Goal: Transaction & Acquisition: Register for event/course

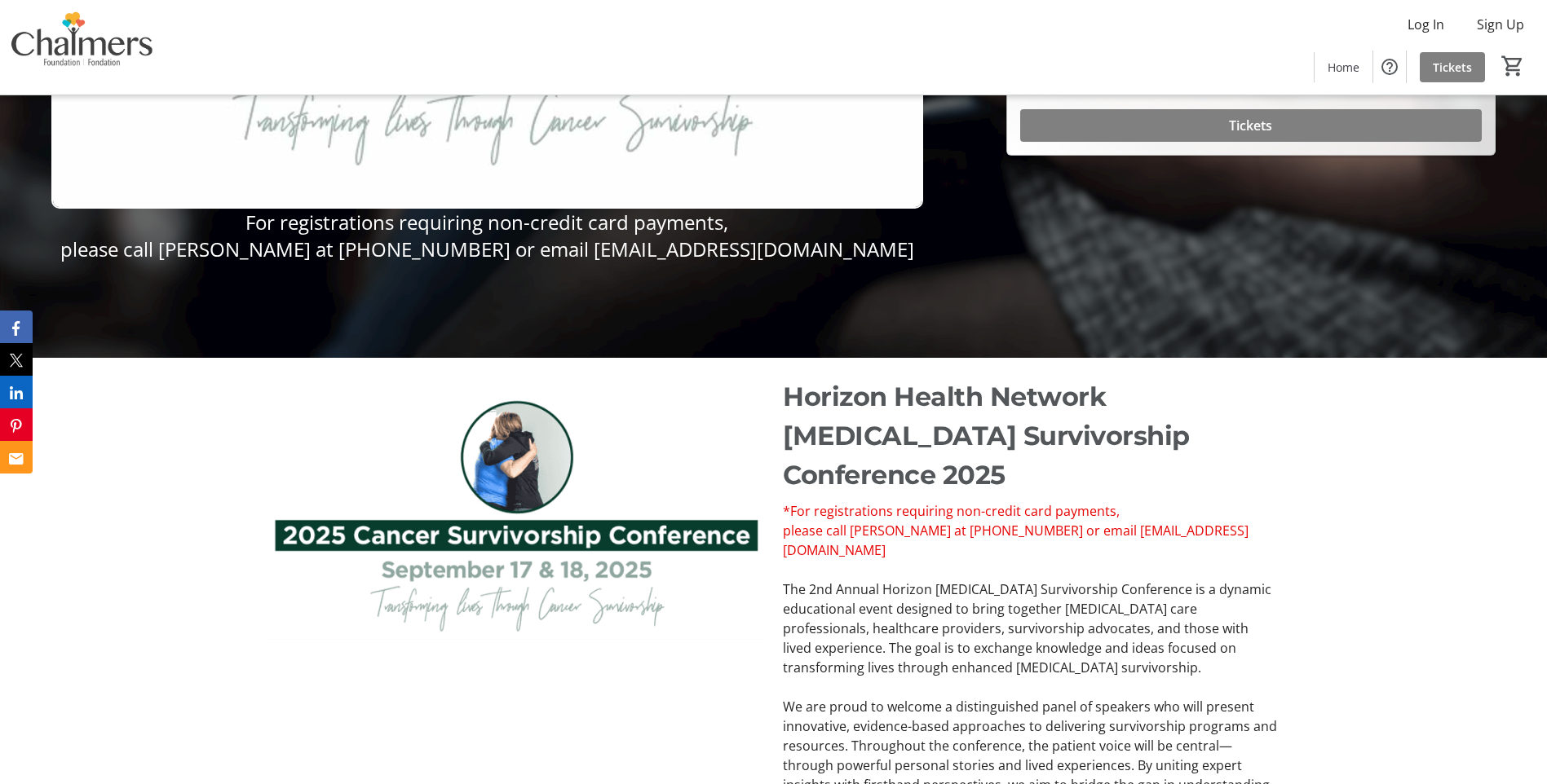
scroll to position [187, 0]
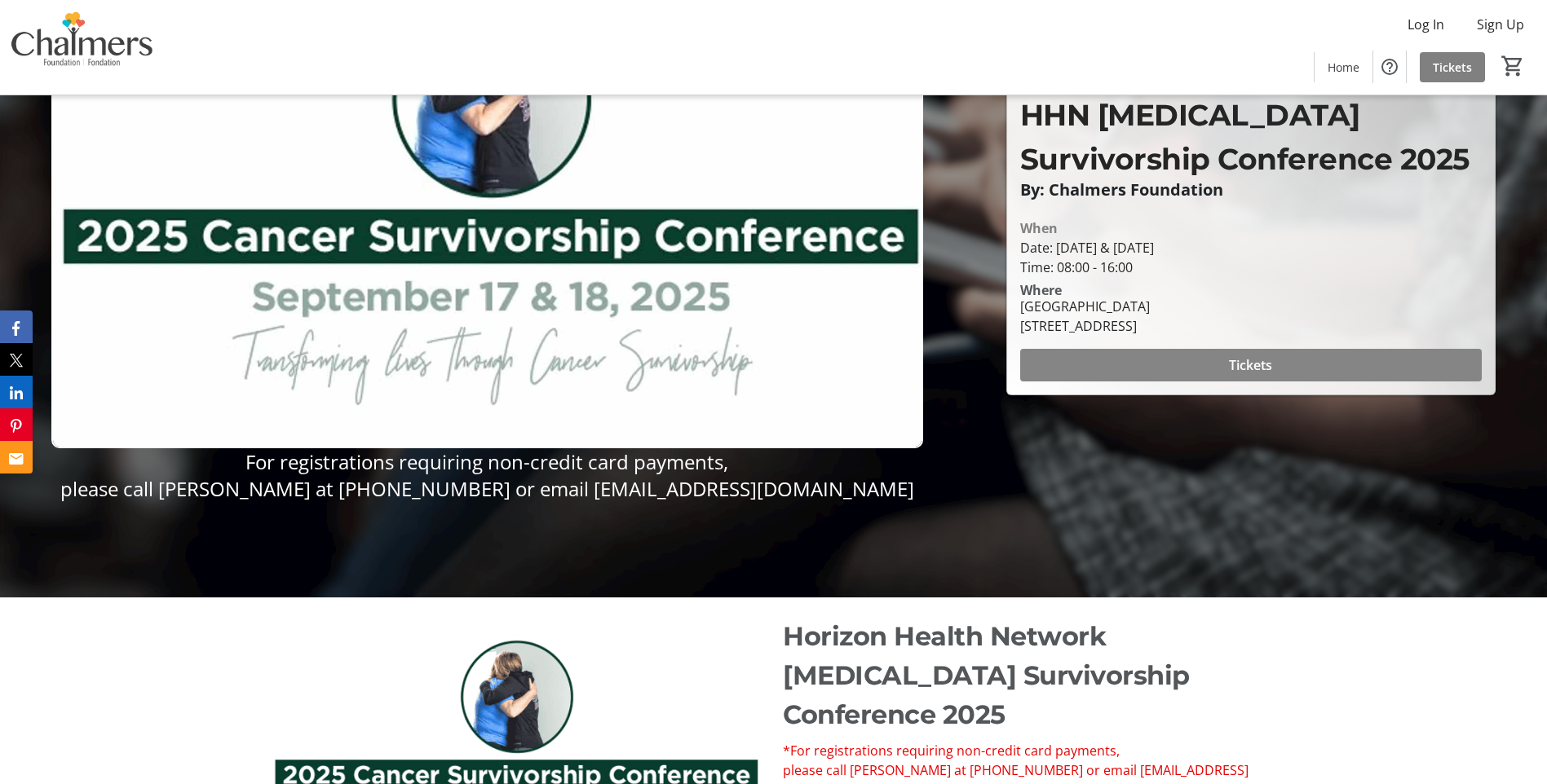
click at [1210, 367] on span at bounding box center [1250, 365] width 461 height 39
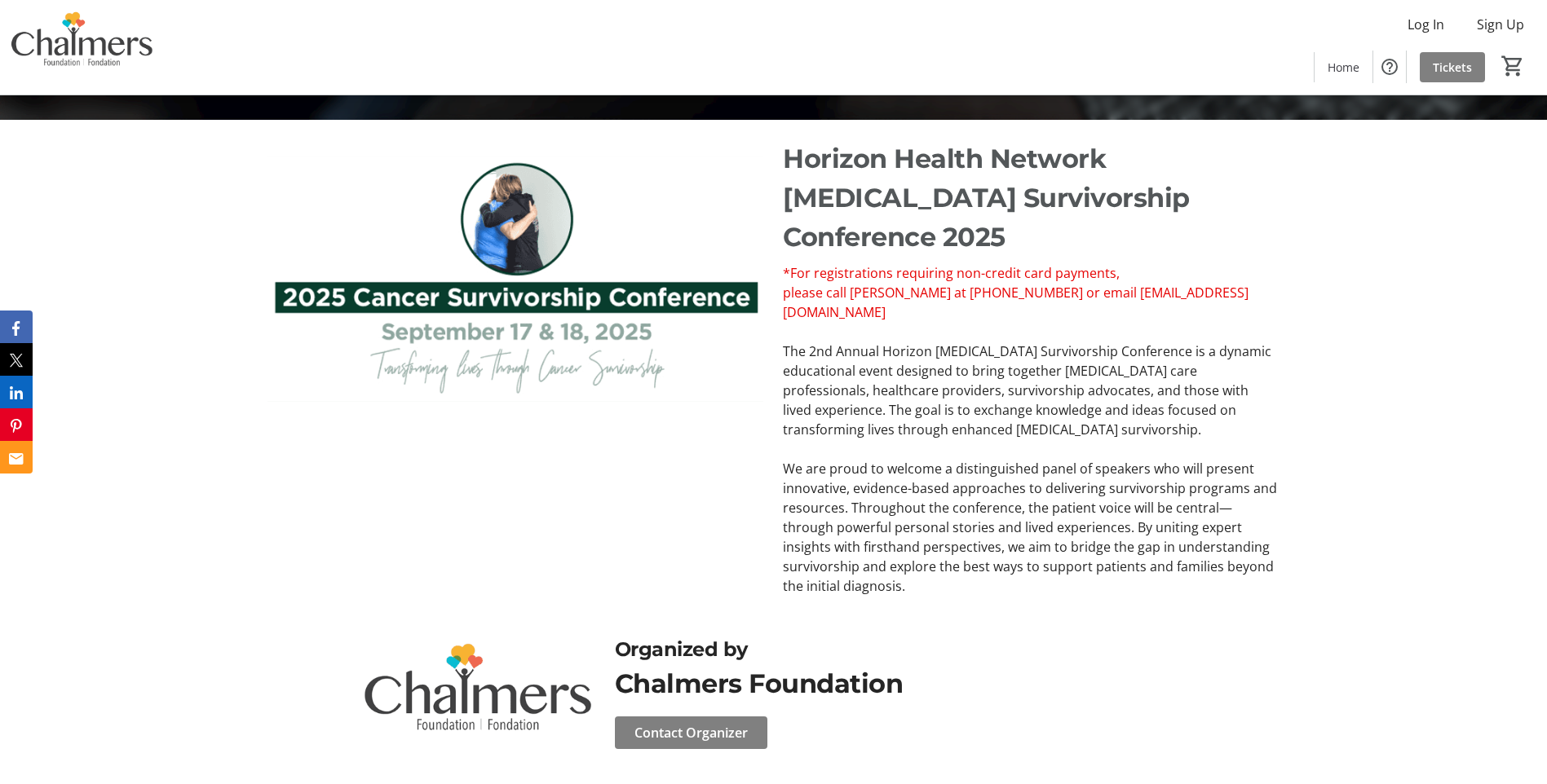
scroll to position [675, 0]
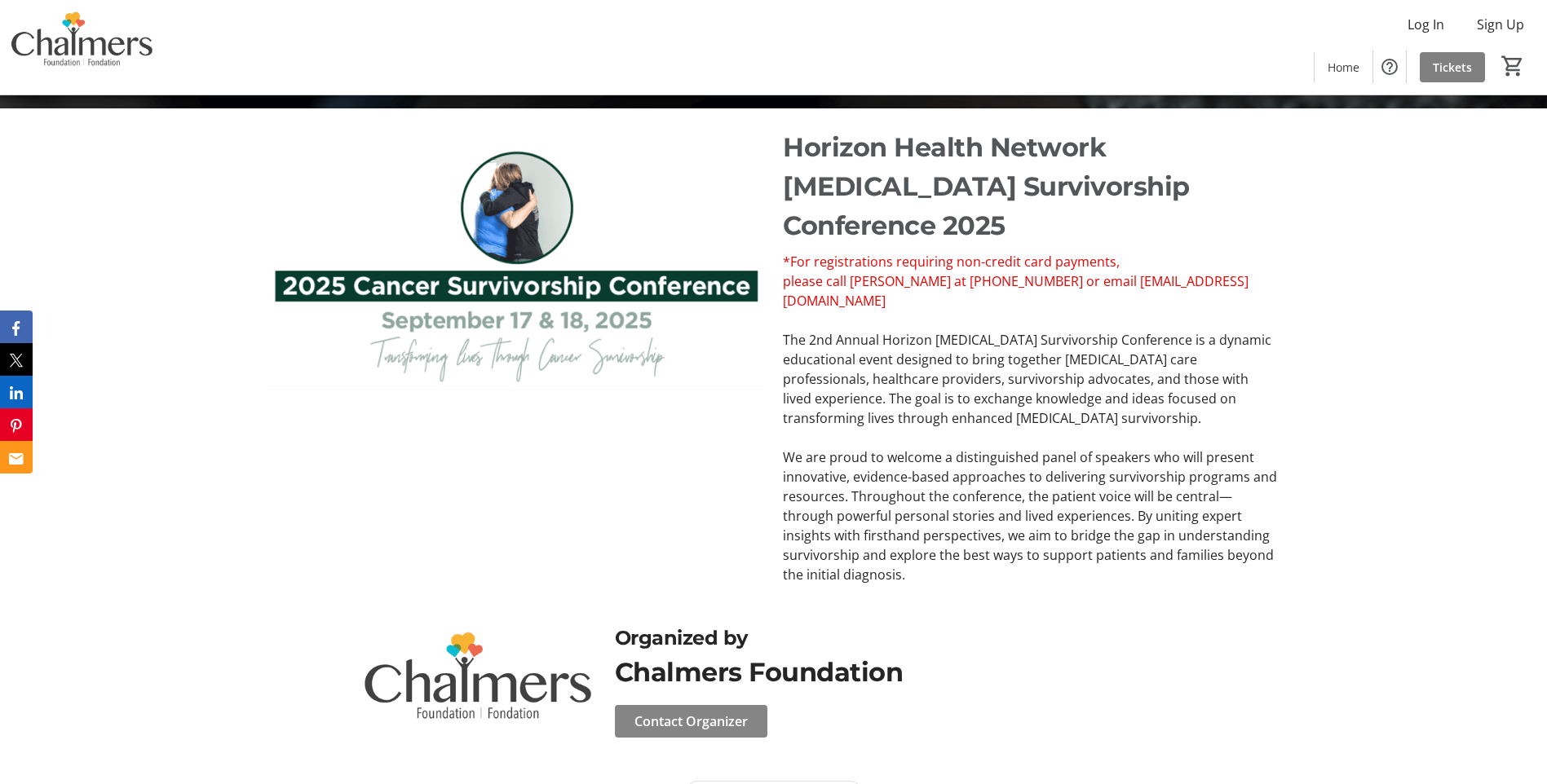
click at [705, 712] on span "Contact Organizer" at bounding box center [691, 721] width 114 height 20
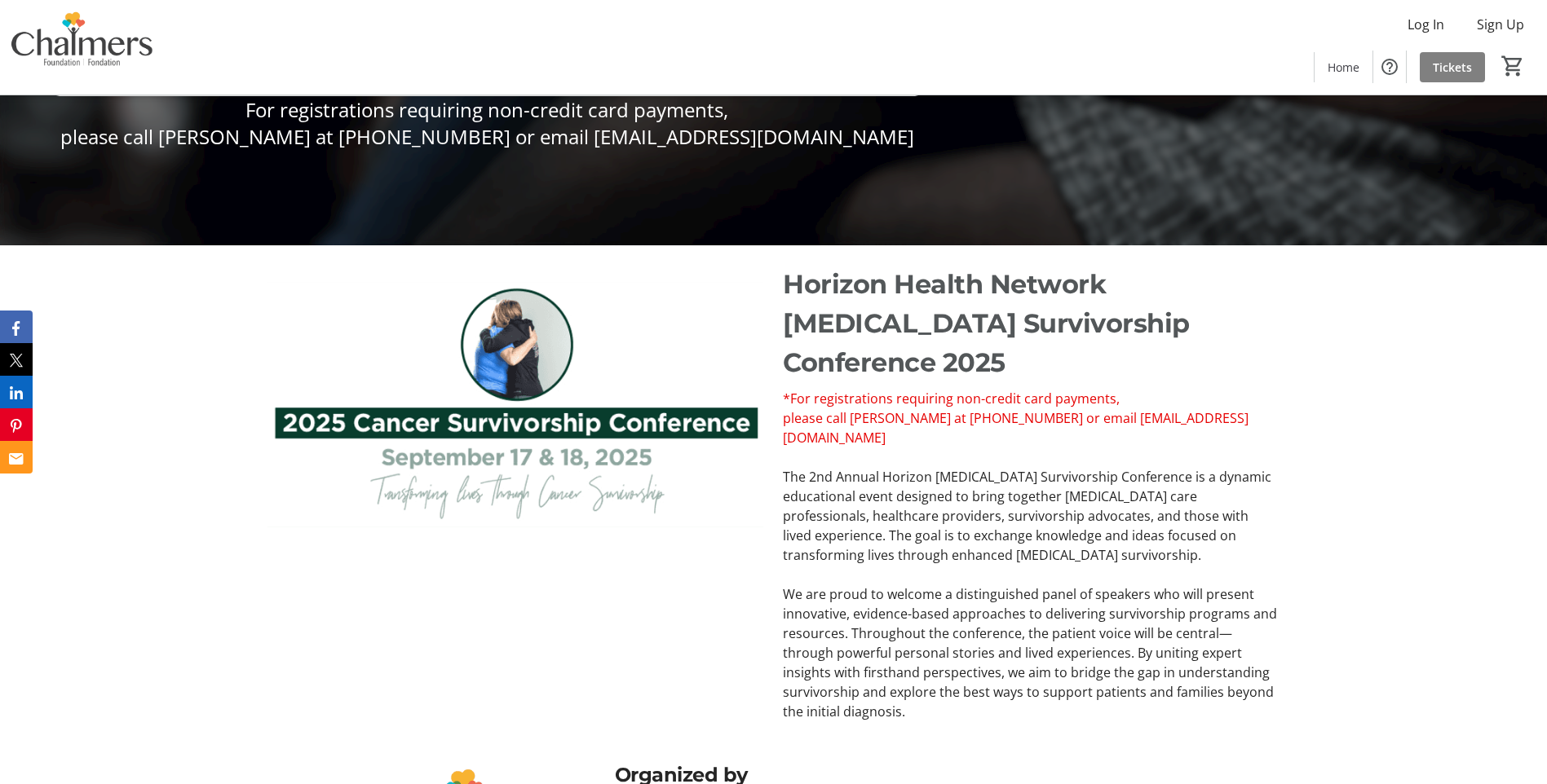
scroll to position [105, 0]
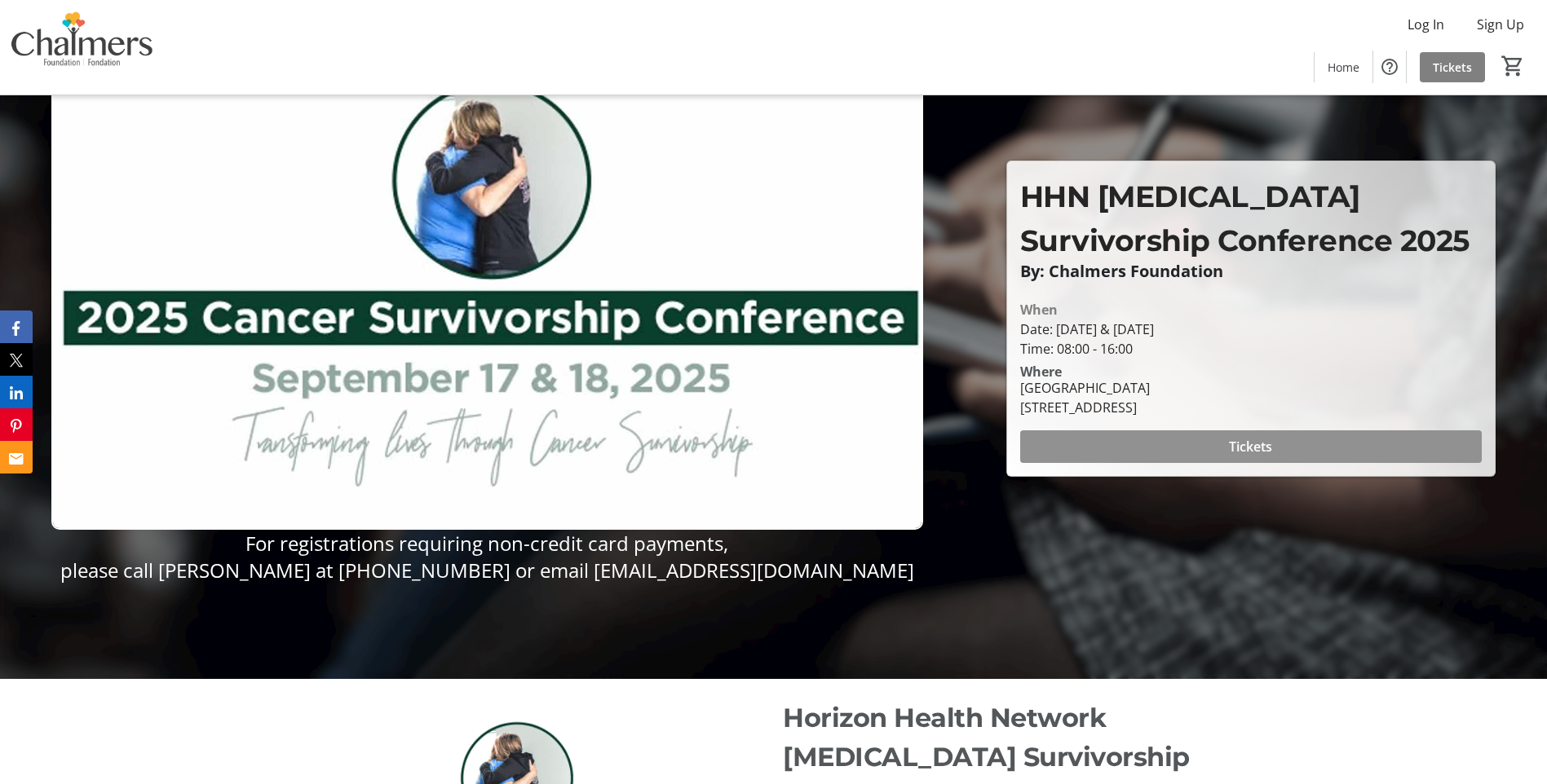
click at [1268, 450] on span "Tickets" at bounding box center [1250, 446] width 43 height 20
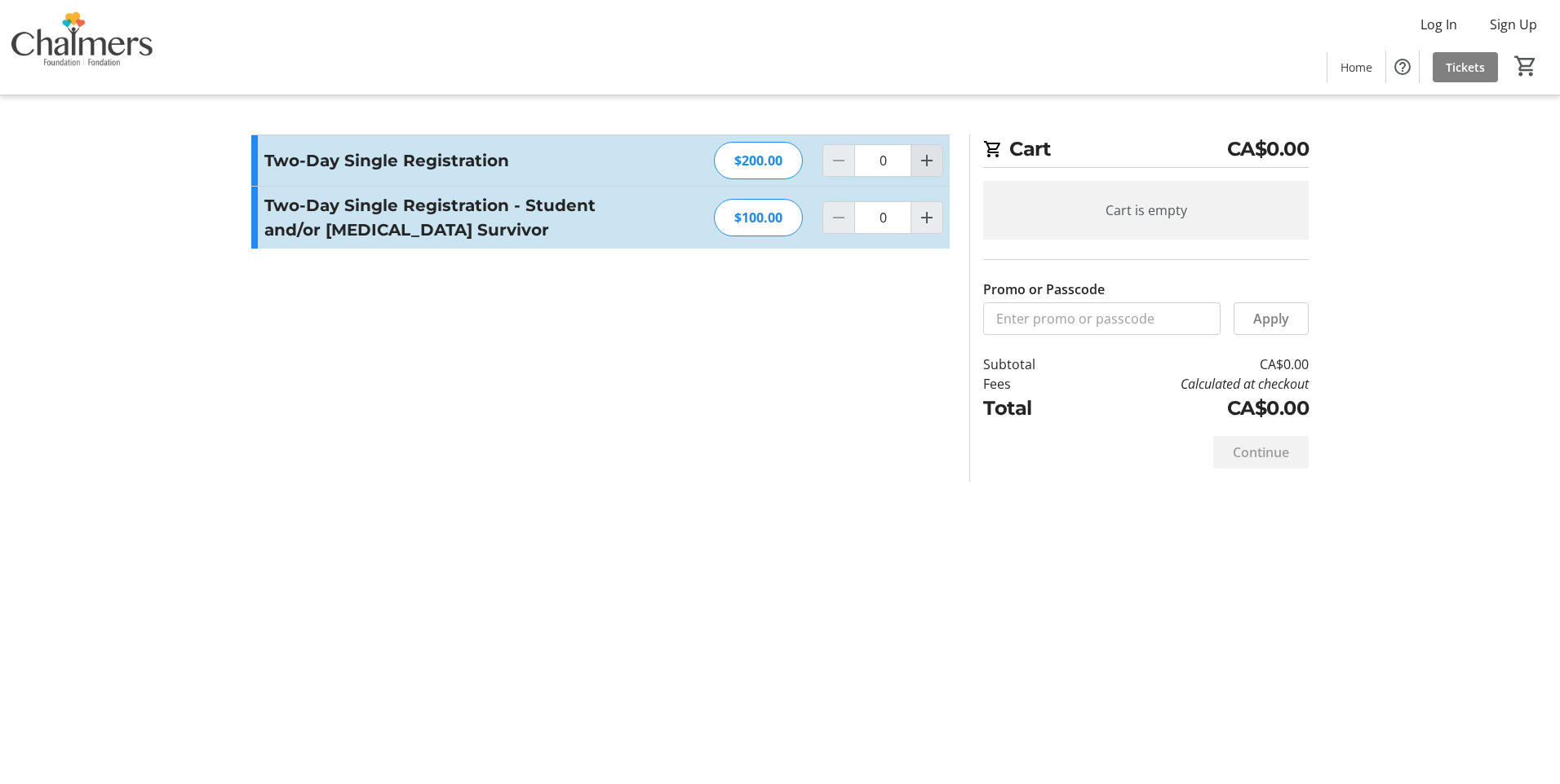
click at [925, 163] on mat-icon "Increment by one" at bounding box center [926, 161] width 20 height 20
type input "1"
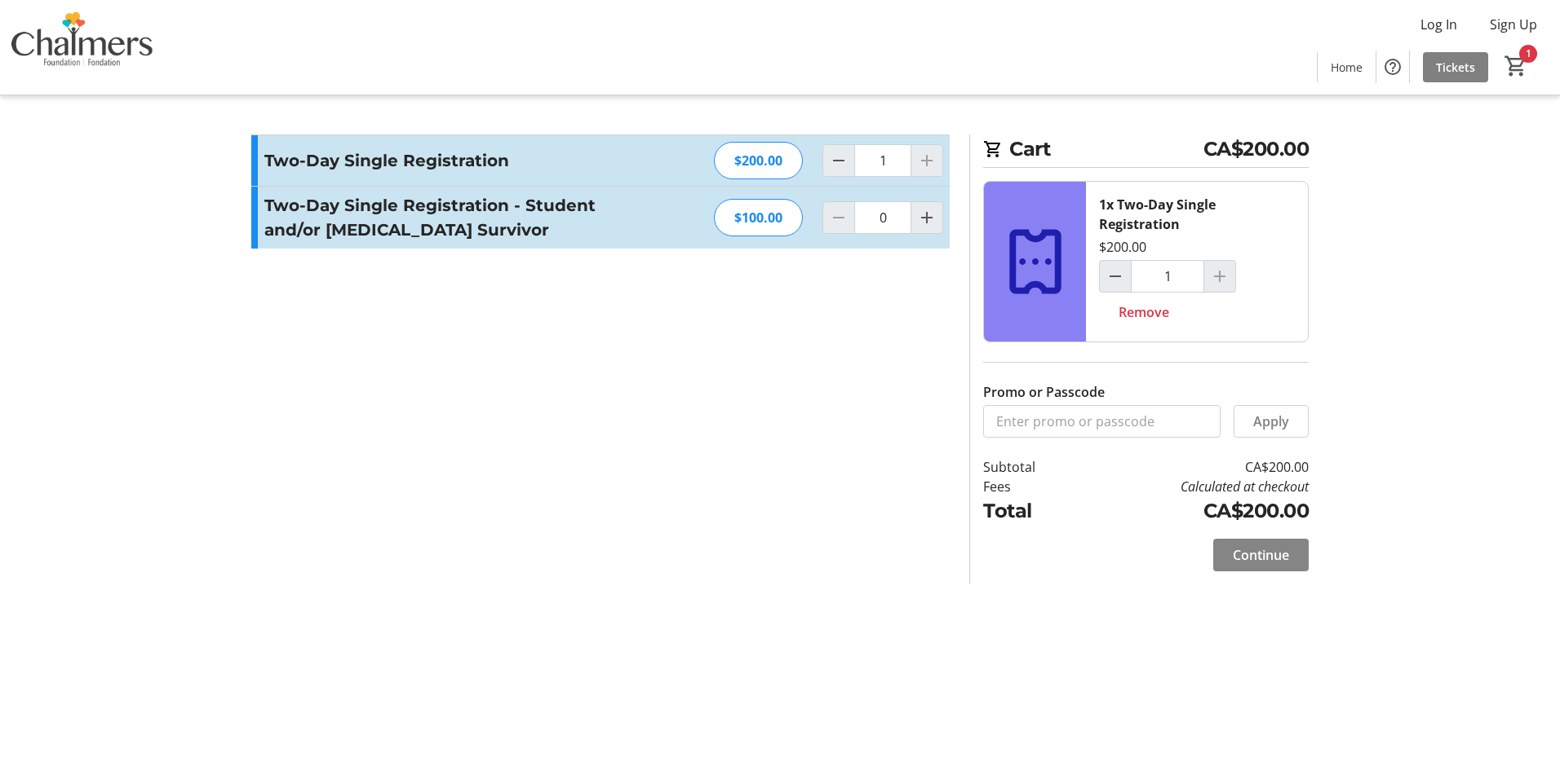
click at [1282, 558] on span "Continue" at bounding box center [1260, 555] width 56 height 20
select select "CA"
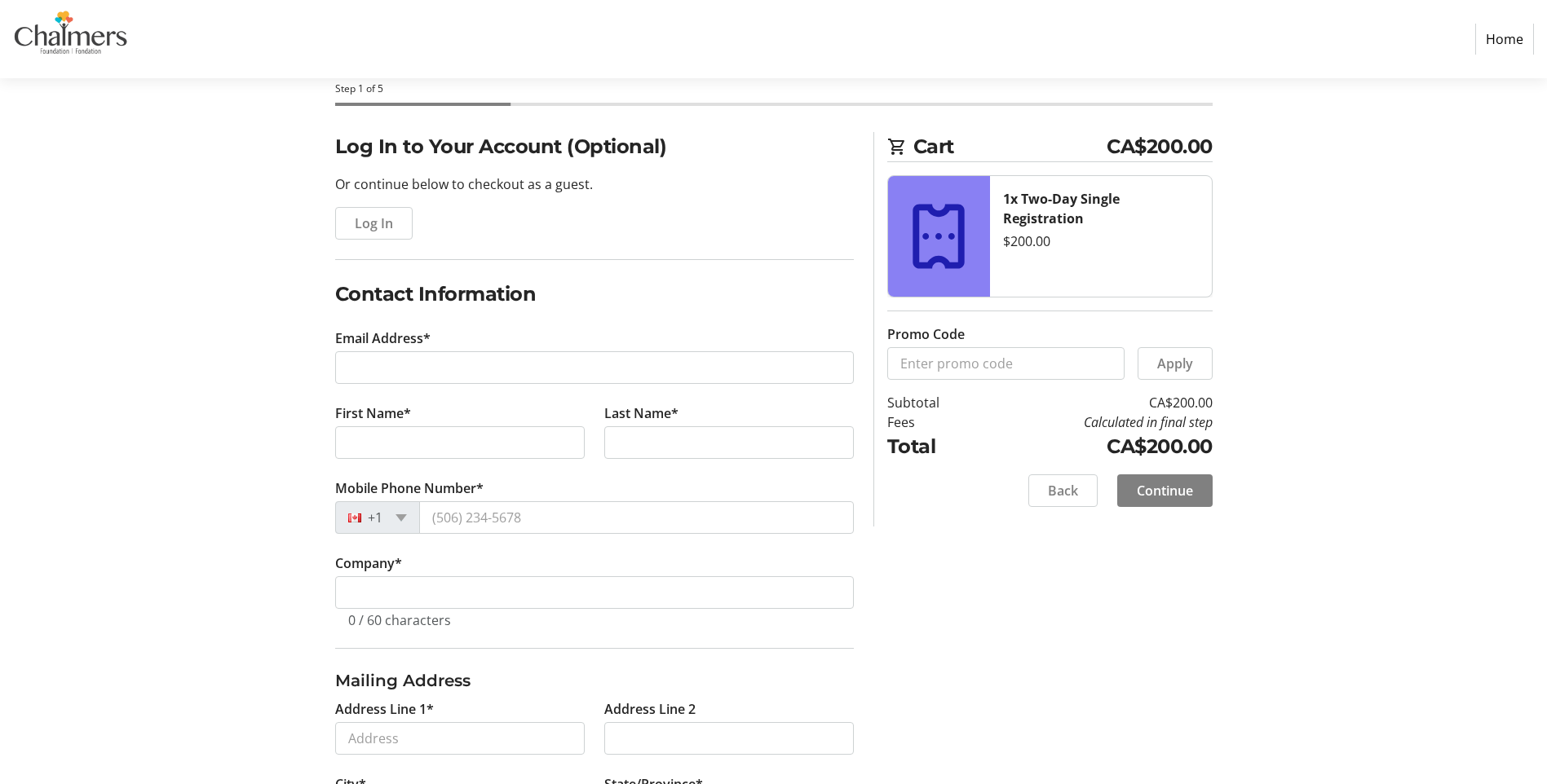
scroll to position [163, 0]
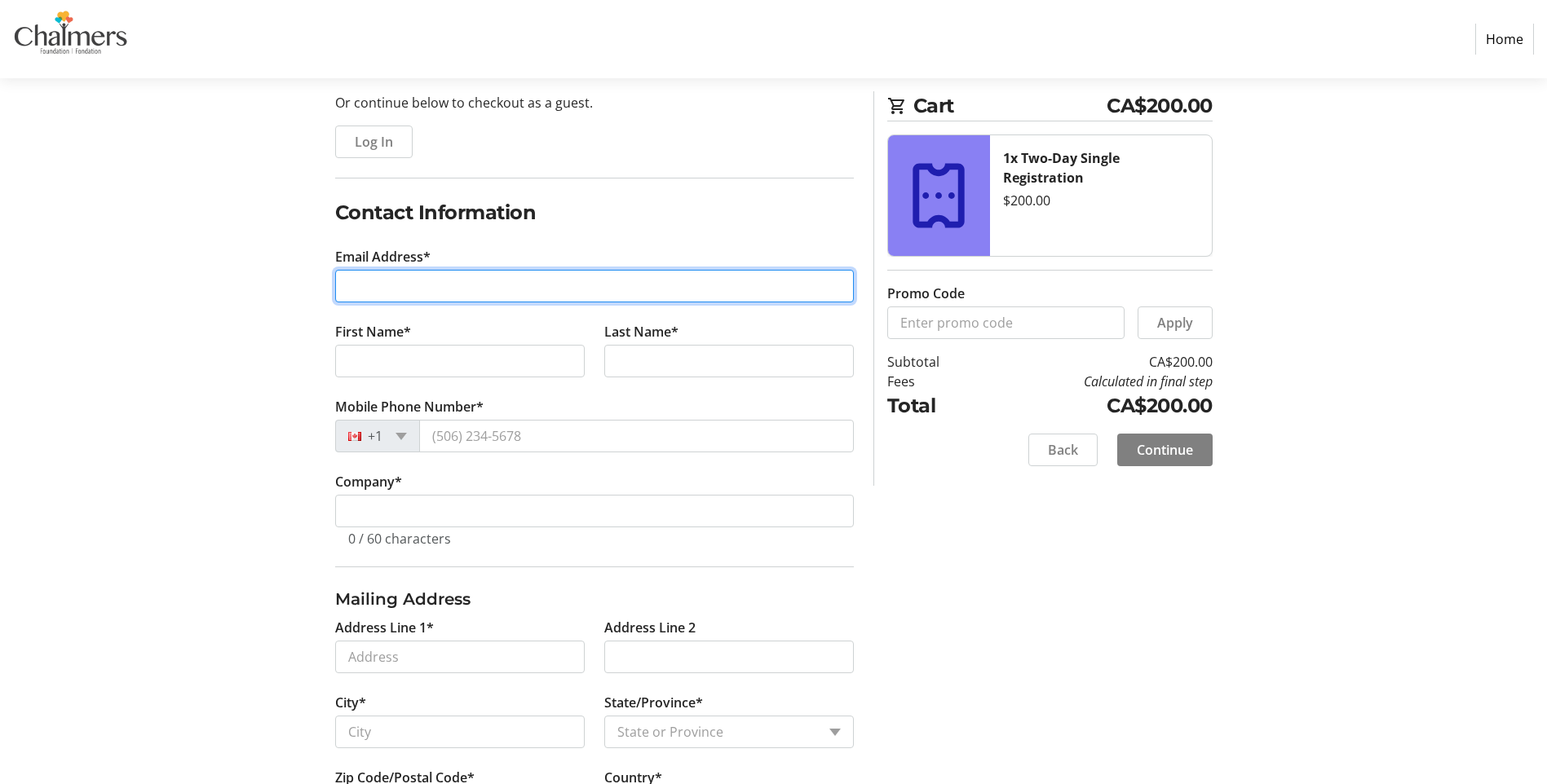
click at [475, 276] on input "Email Address*" at bounding box center [594, 286] width 519 height 32
type input "[PERSON_NAME][EMAIL_ADDRESS][PERSON_NAME][DOMAIN_NAME]"
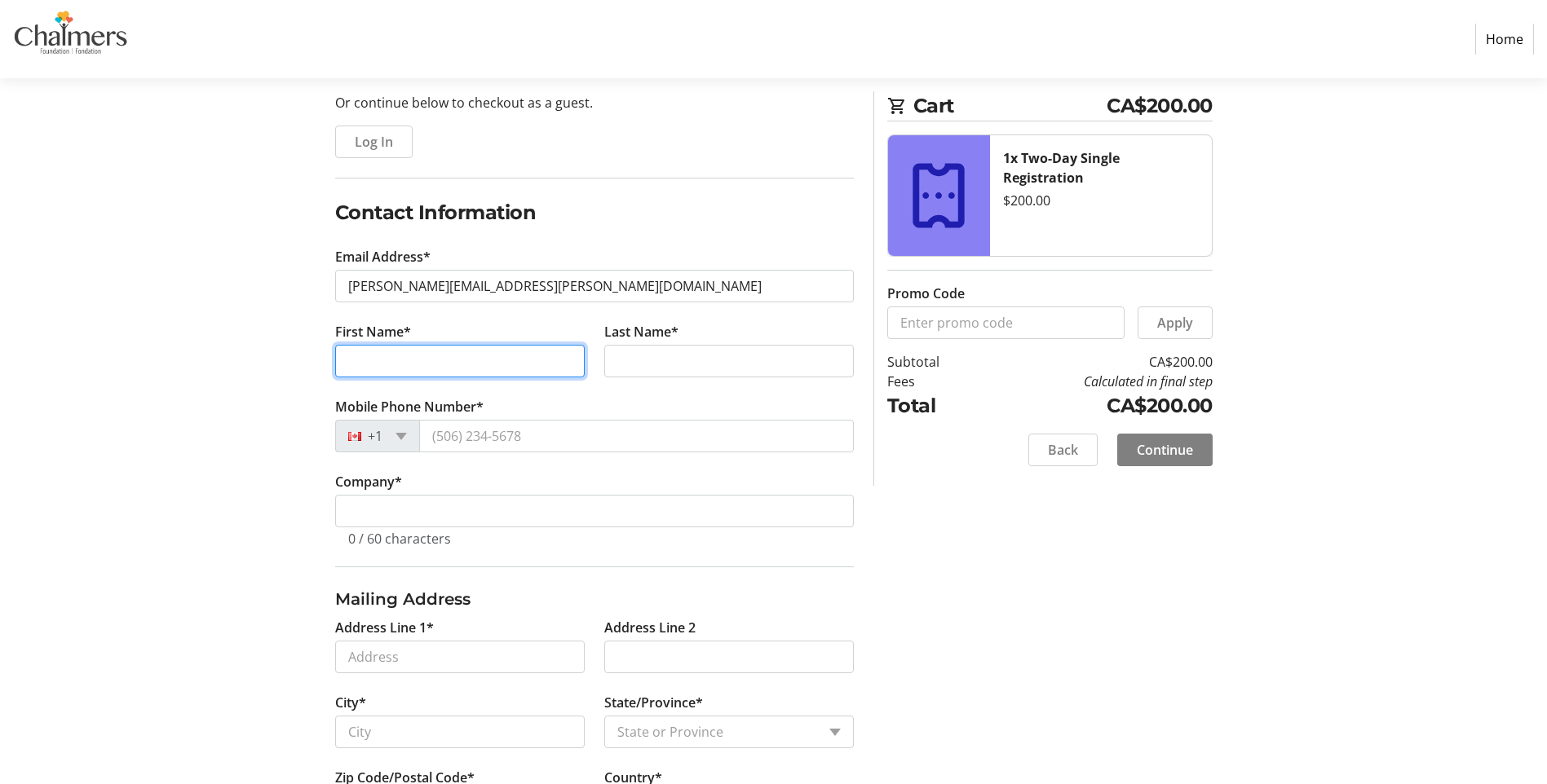
click at [505, 366] on input "First Name*" at bounding box center [459, 360] width 250 height 32
type input "[PERSON_NAME]"
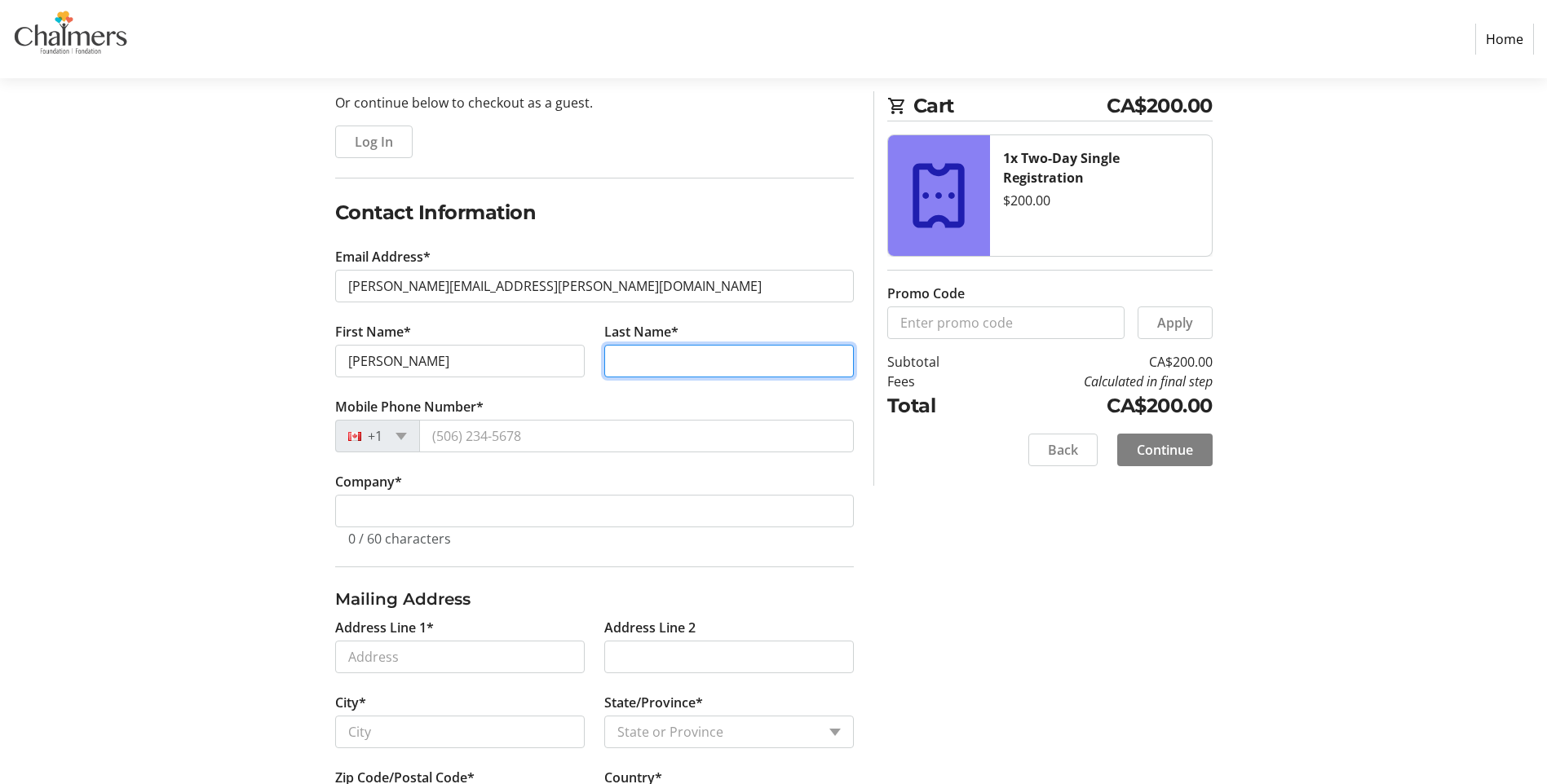
click at [650, 346] on input "Last Name*" at bounding box center [728, 360] width 250 height 32
type input "[PERSON_NAME]"
click at [584, 404] on tr-form-field "Mobile Phone Number* +1" at bounding box center [594, 435] width 519 height 75
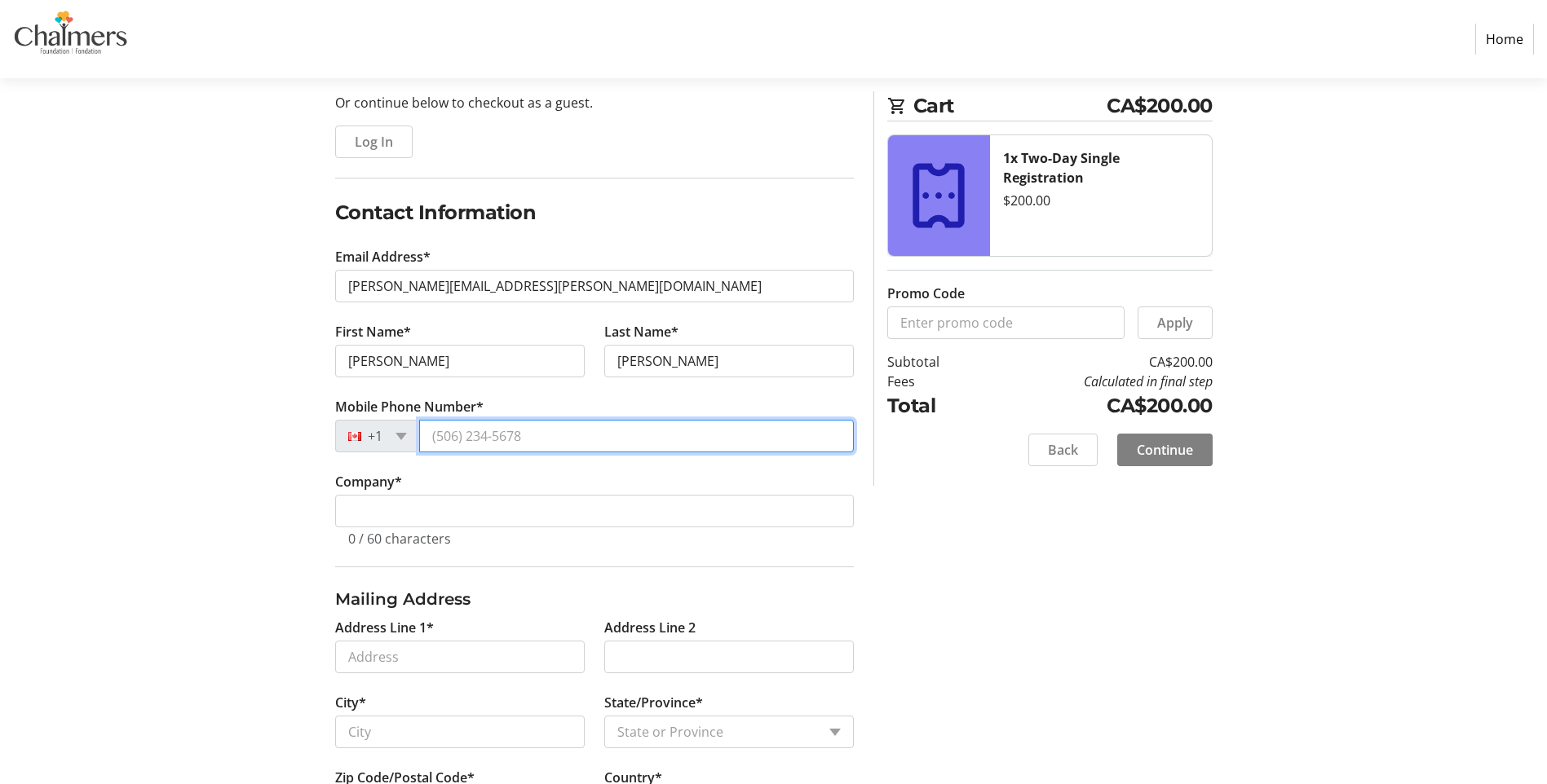
click at [548, 440] on input "Mobile Phone Number*" at bounding box center [636, 436] width 435 height 32
type input "[PHONE_NUMBER]"
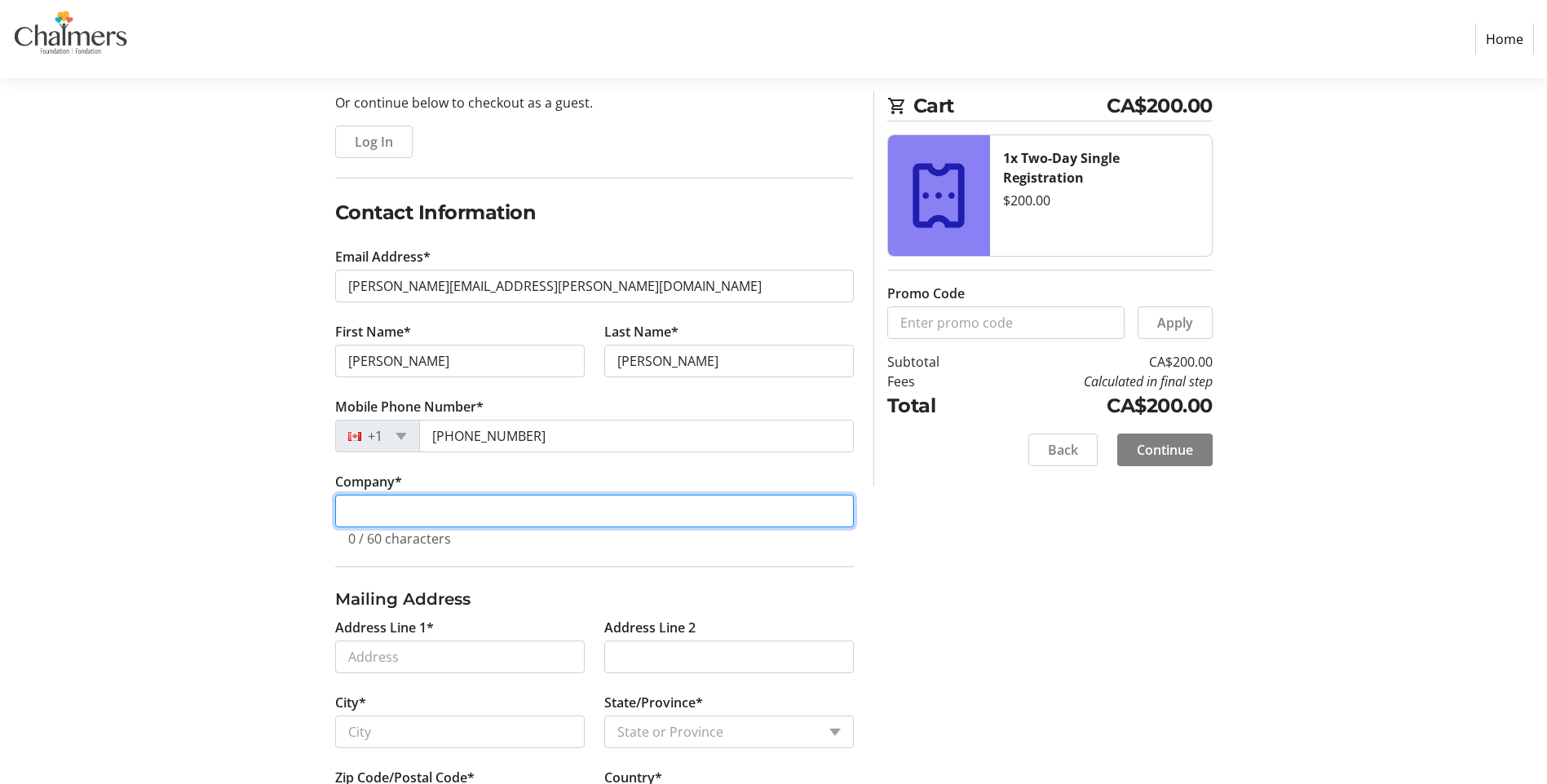
click at [487, 509] on input "Company *" at bounding box center [594, 511] width 519 height 32
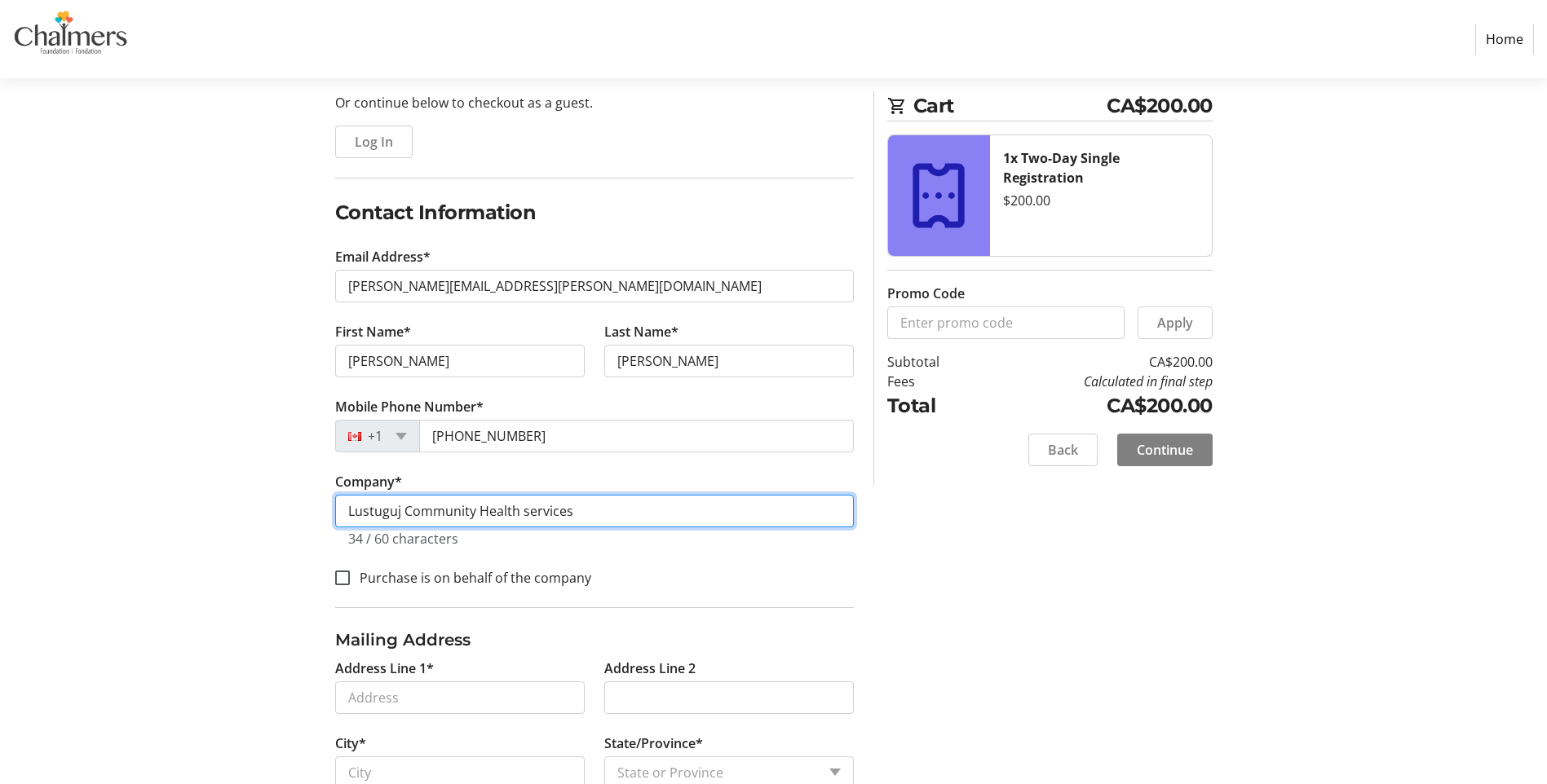
scroll to position [245, 0]
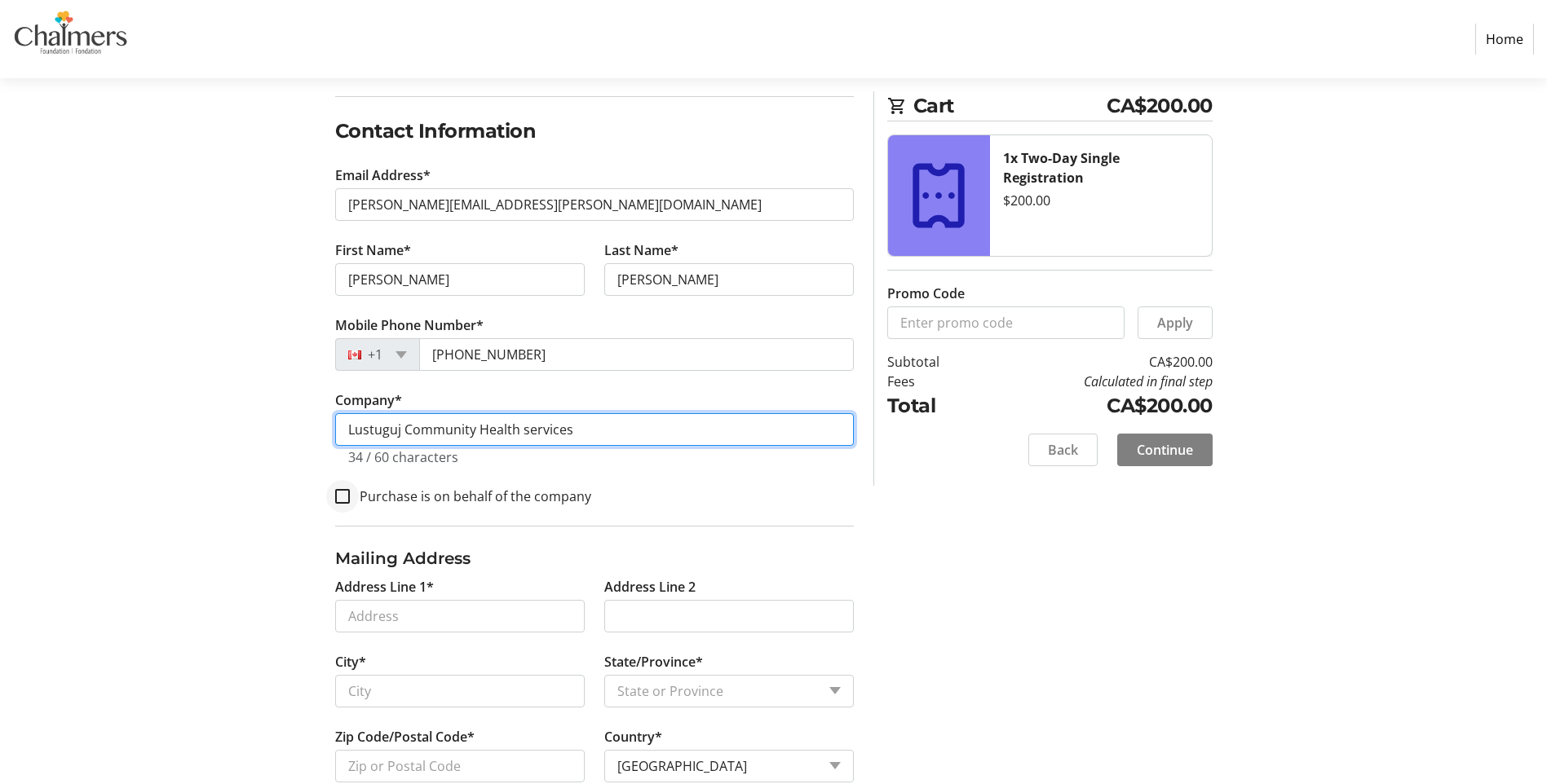
type input "Lustuguj Community Health services"
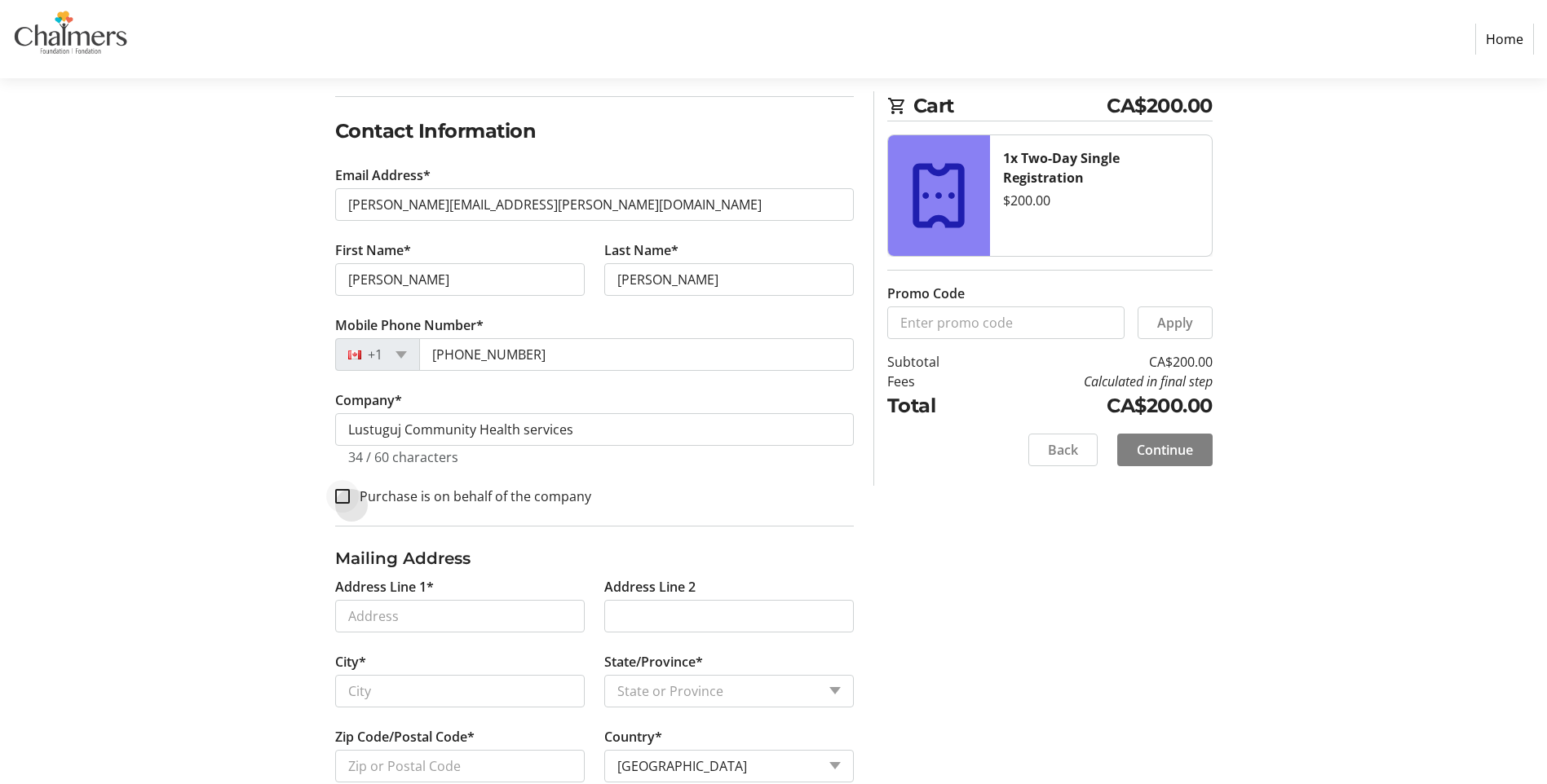
click at [345, 504] on div at bounding box center [343, 496] width 39 height 39
click at [347, 499] on input "Purchase is on behalf of the company" at bounding box center [342, 496] width 15 height 15
click at [342, 494] on input "Purchase is on behalf of the company" at bounding box center [342, 496] width 15 height 15
checkbox input "true"
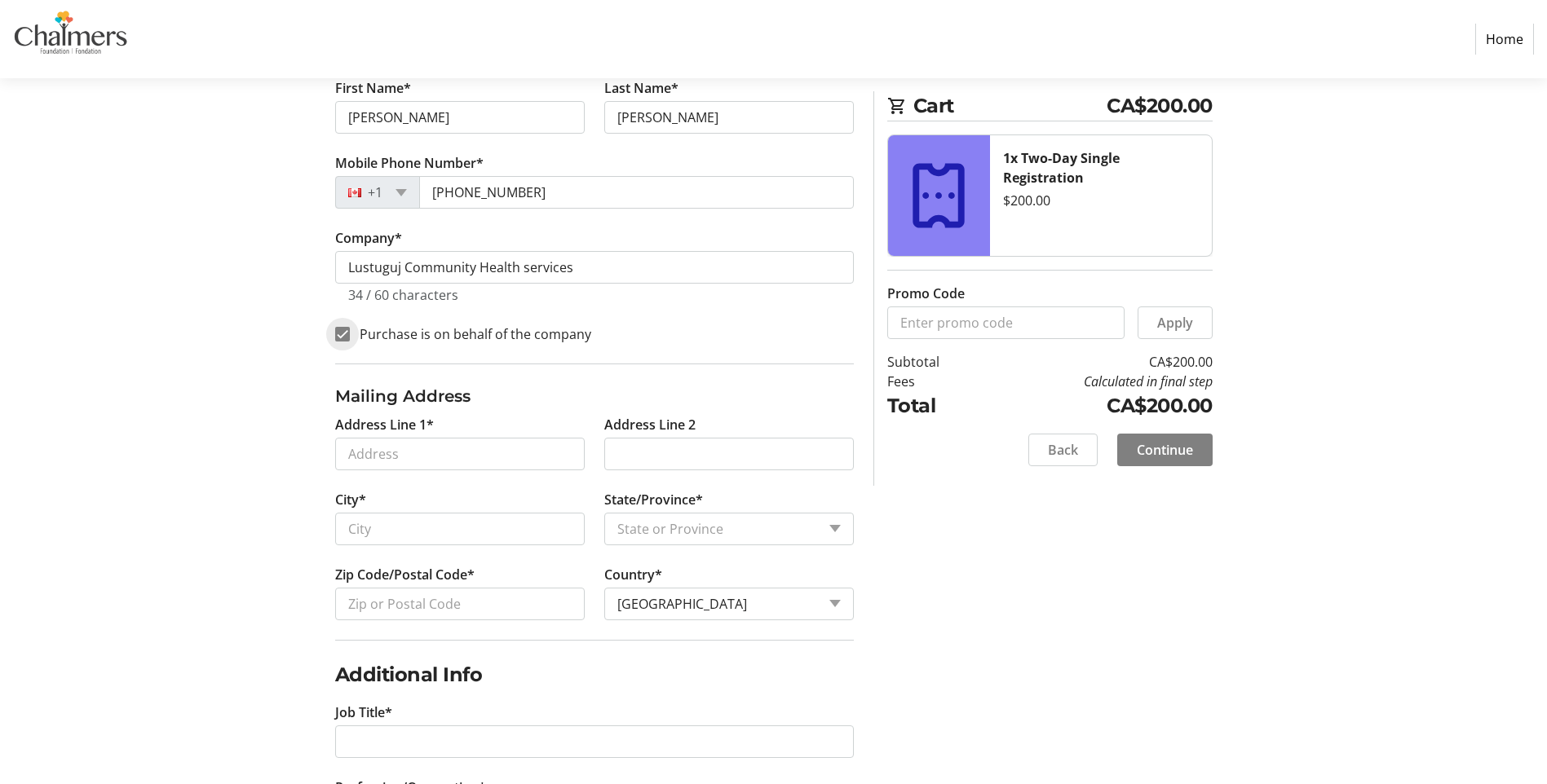
scroll to position [407, 0]
click at [442, 448] on input "Address Line 1*" at bounding box center [459, 452] width 250 height 32
type input "[STREET_ADDRESS]"
type input "Listuguj"
select select "QC"
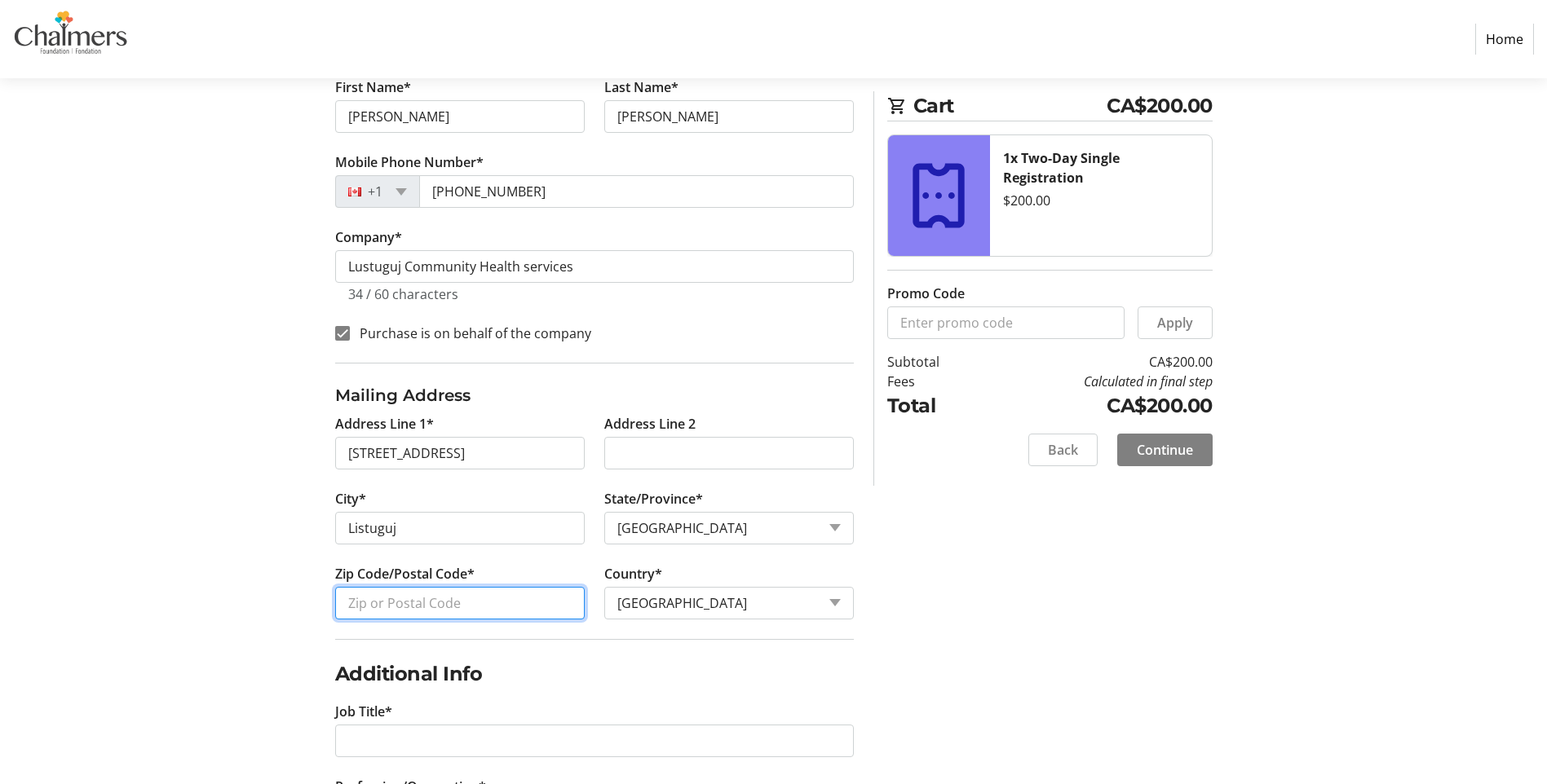
type input "G0C 2R0"
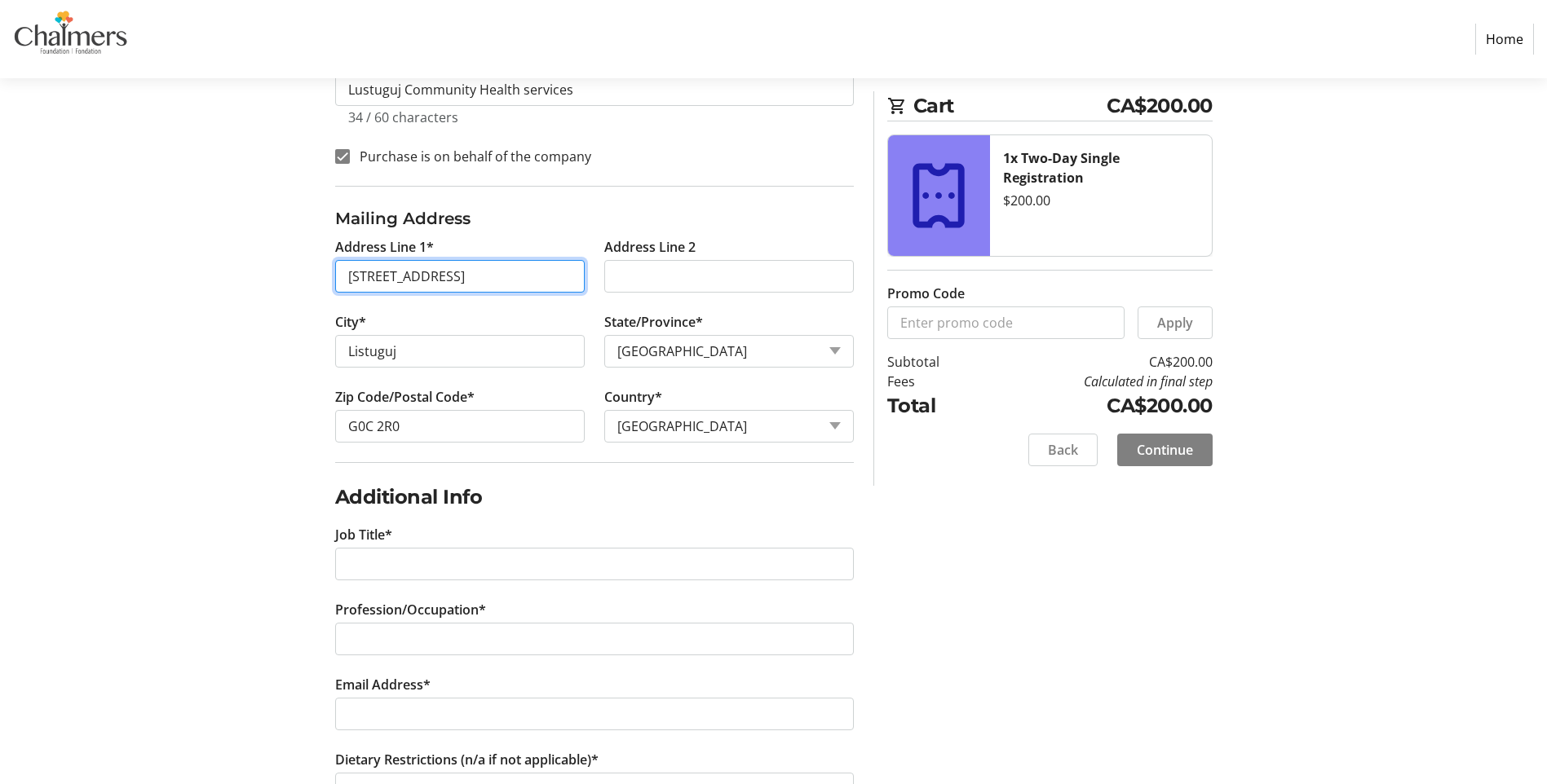
scroll to position [652, 0]
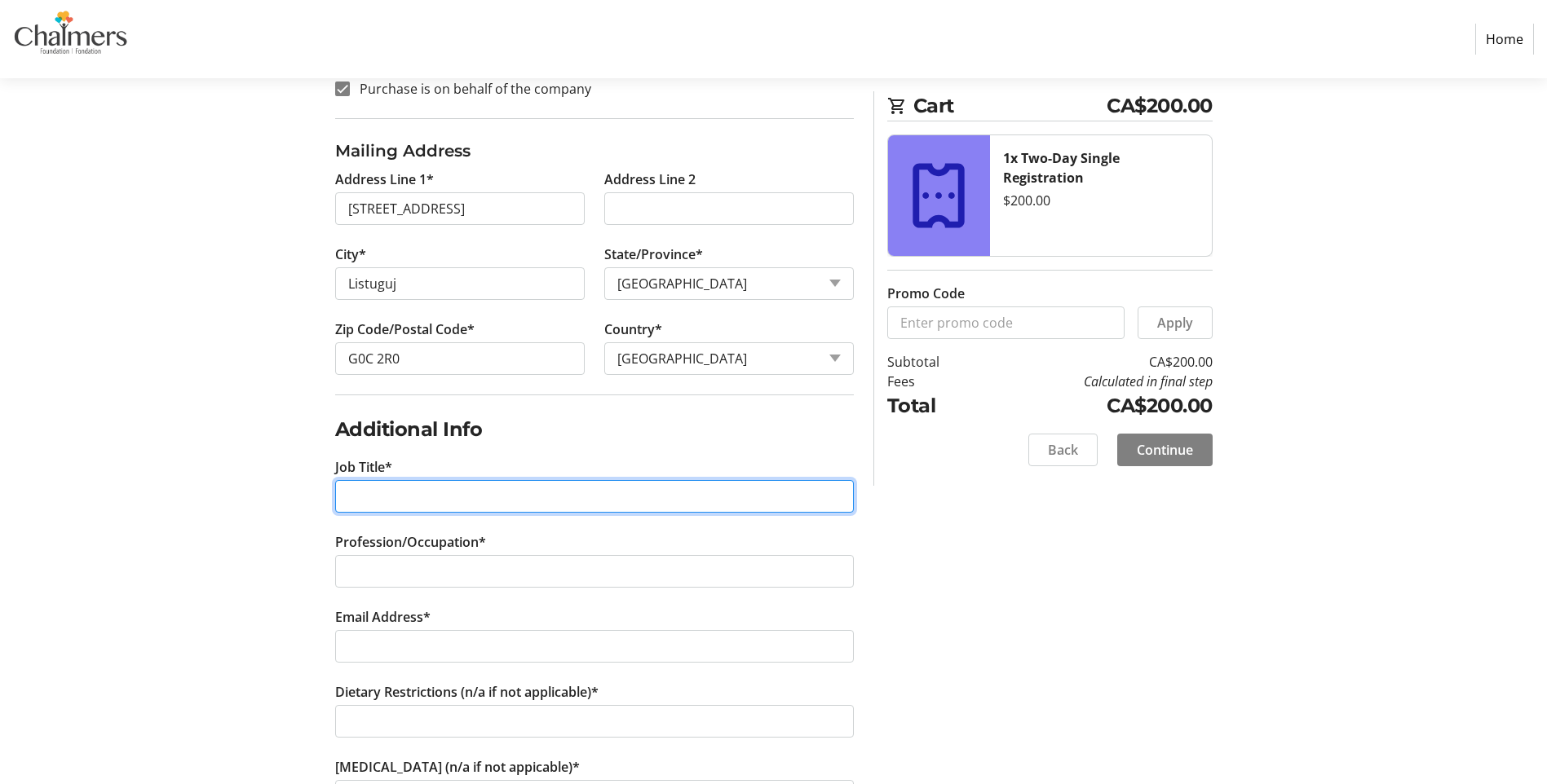
click at [366, 490] on input "Job Title*" at bounding box center [594, 496] width 519 height 32
type input "Licensed Practical Nurse"
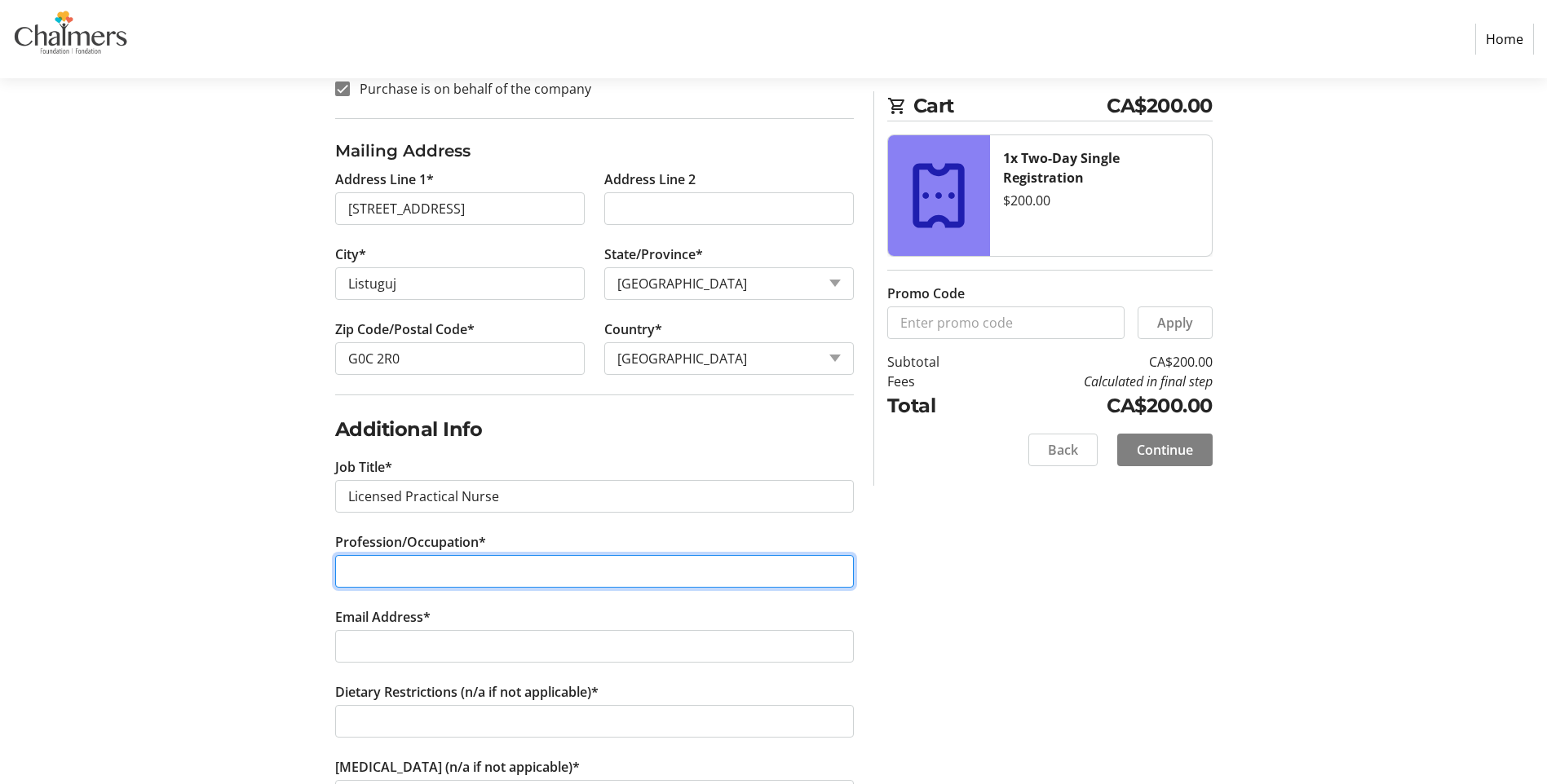
click at [423, 576] on input "Profession/Occupation*" at bounding box center [594, 571] width 519 height 32
type input "Community"
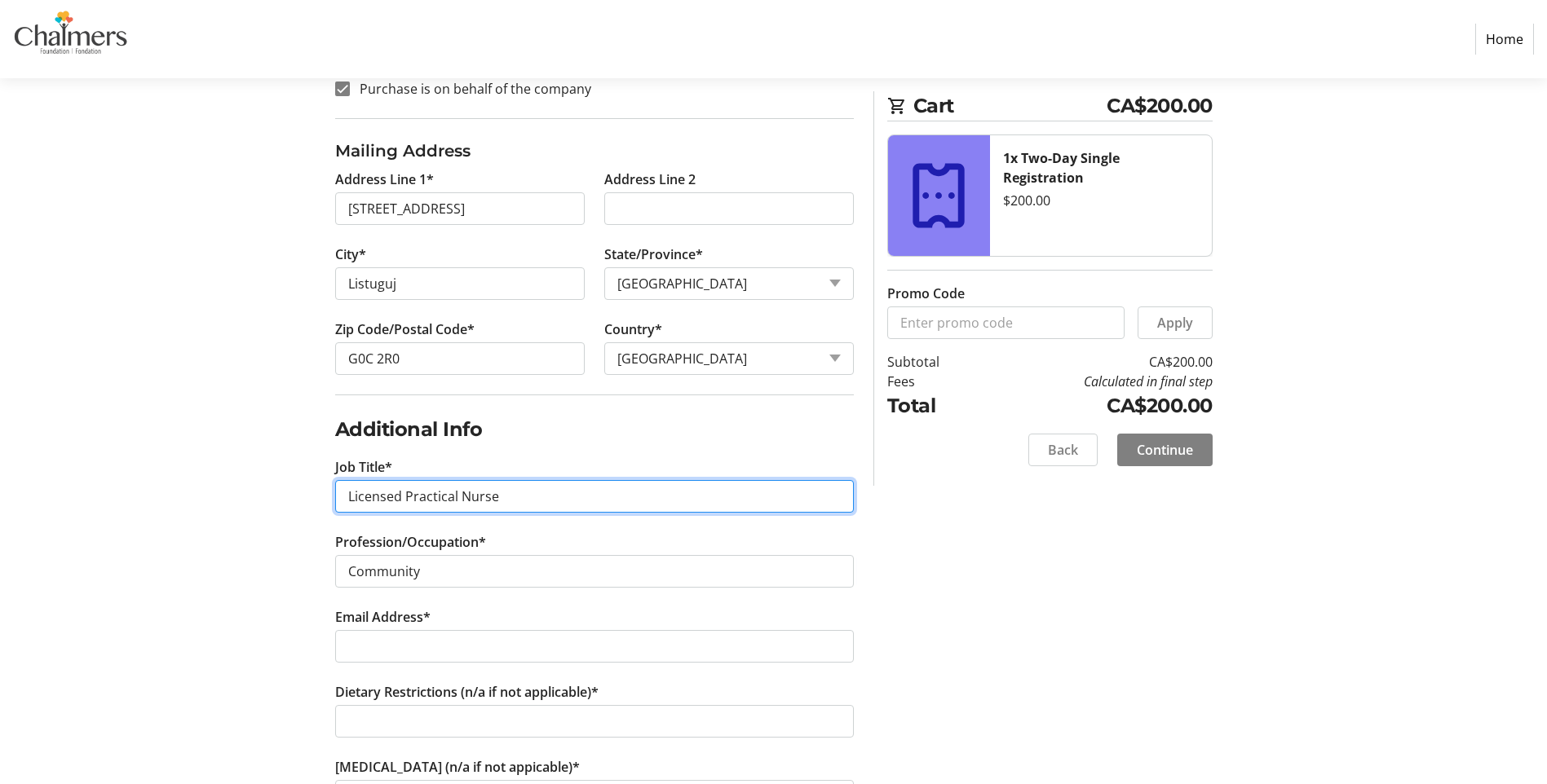
drag, startPoint x: 493, startPoint y: 500, endPoint x: 339, endPoint y: 504, distance: 154.1
click at [339, 504] on input "Licensed Practical Nurse" at bounding box center [594, 496] width 519 height 32
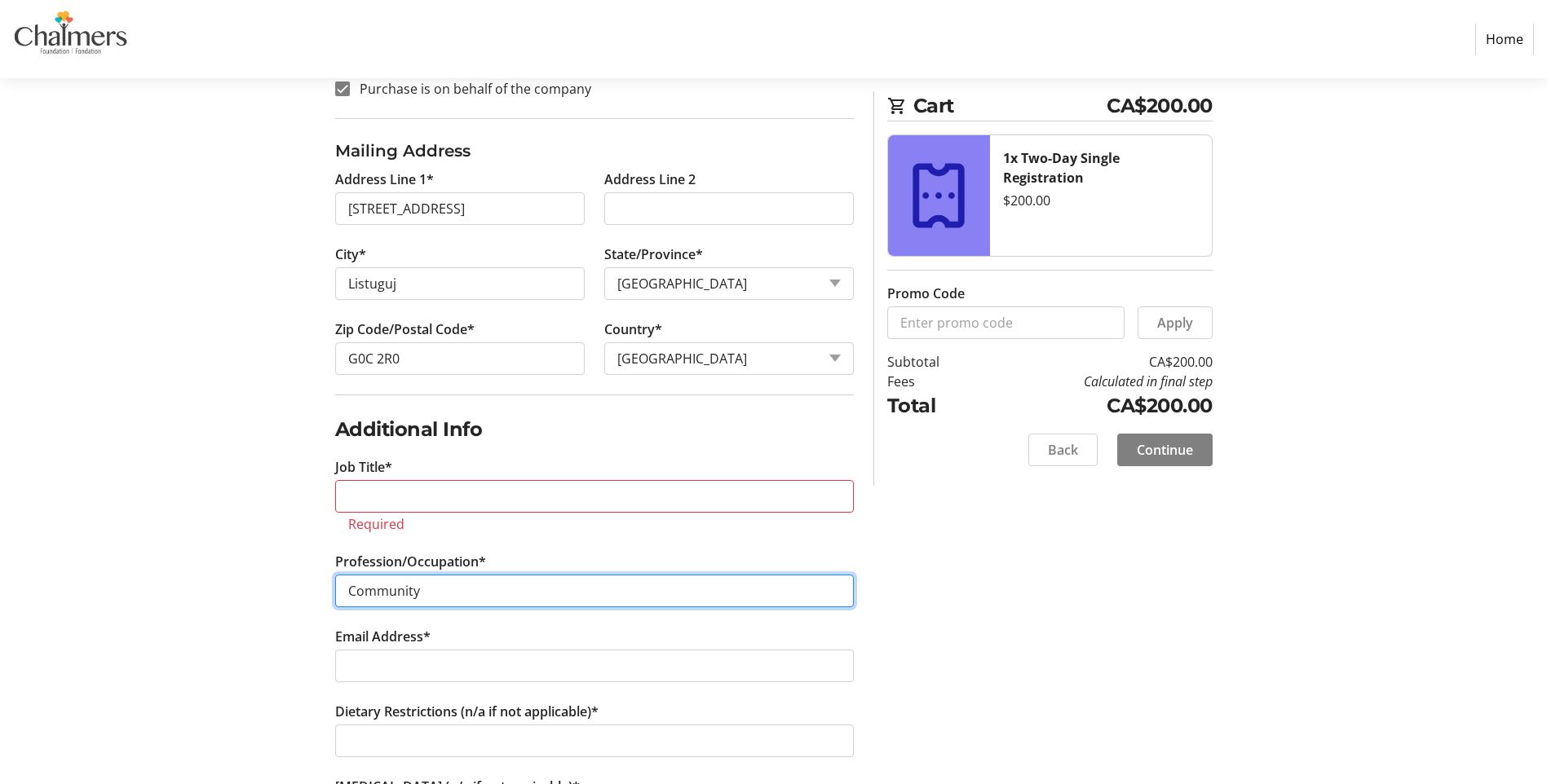
drag, startPoint x: 445, startPoint y: 588, endPoint x: 309, endPoint y: 588, distance: 136.0
click at [309, 588] on div "Log In to Your Account (Optional) Or continue below to checkout as a guest. Log…" at bounding box center [774, 329] width 1076 height 1535
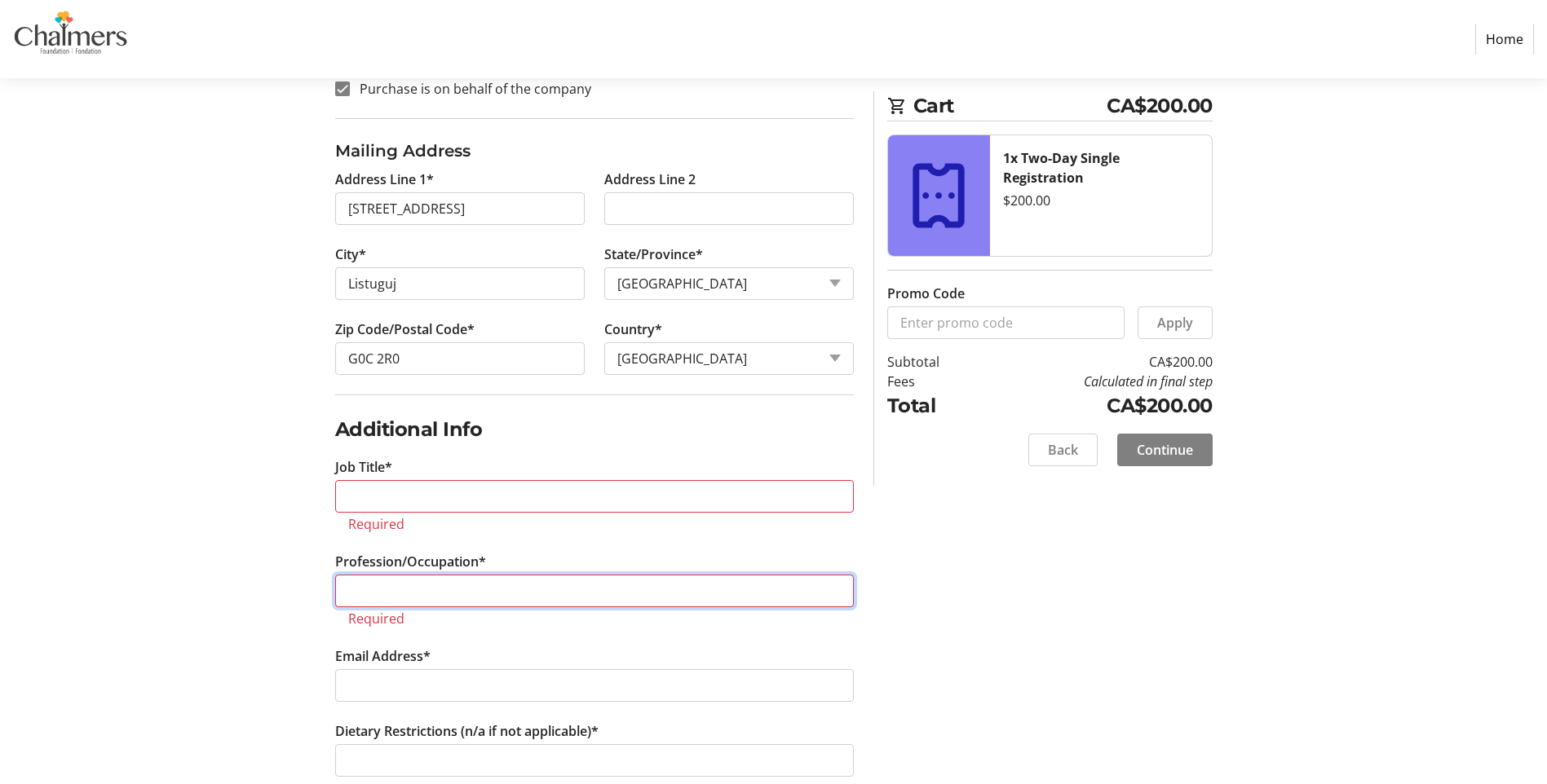
paste input "Licensed Practical Nurse"
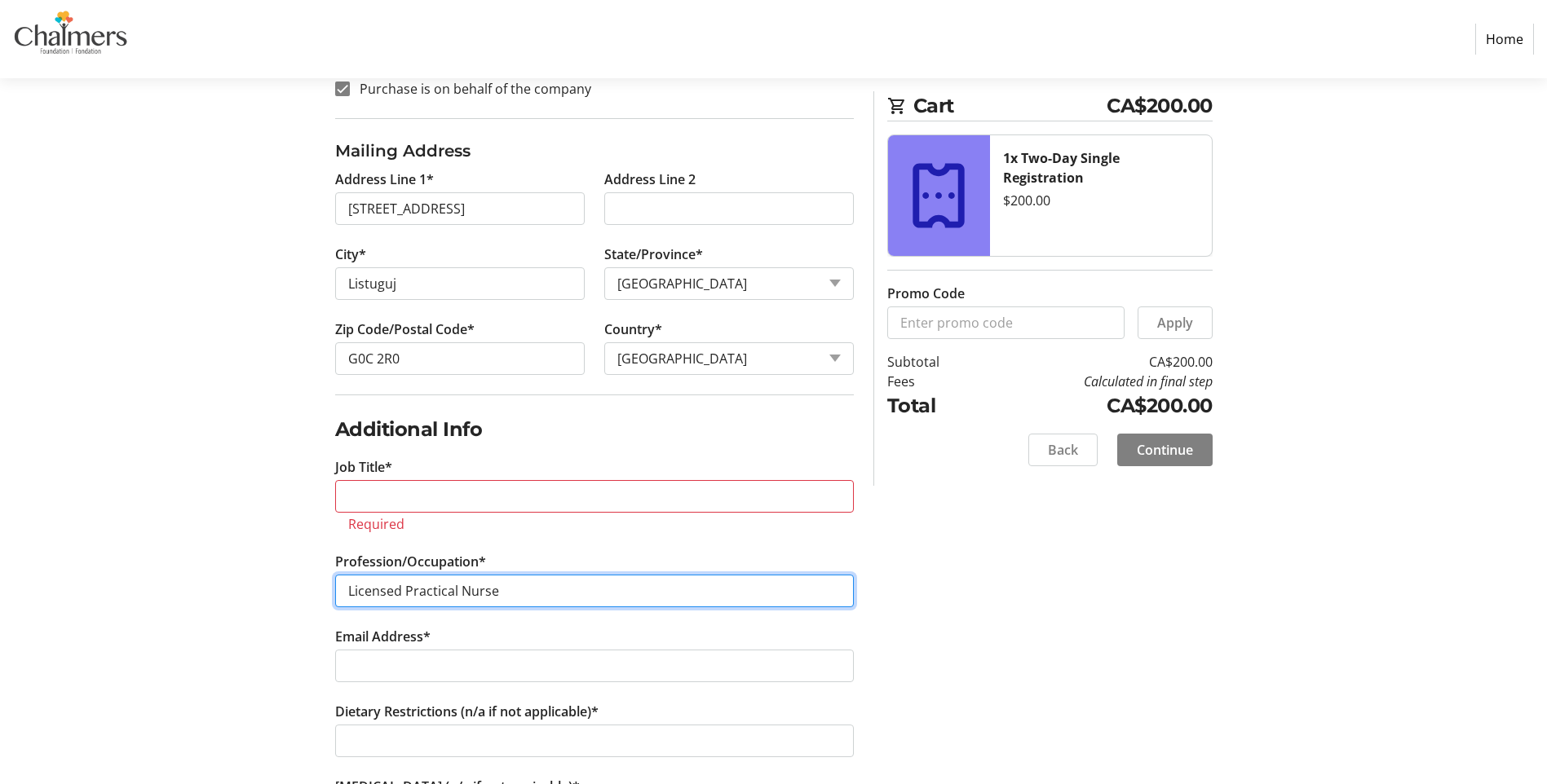
type input "Licensed Practical Nurse"
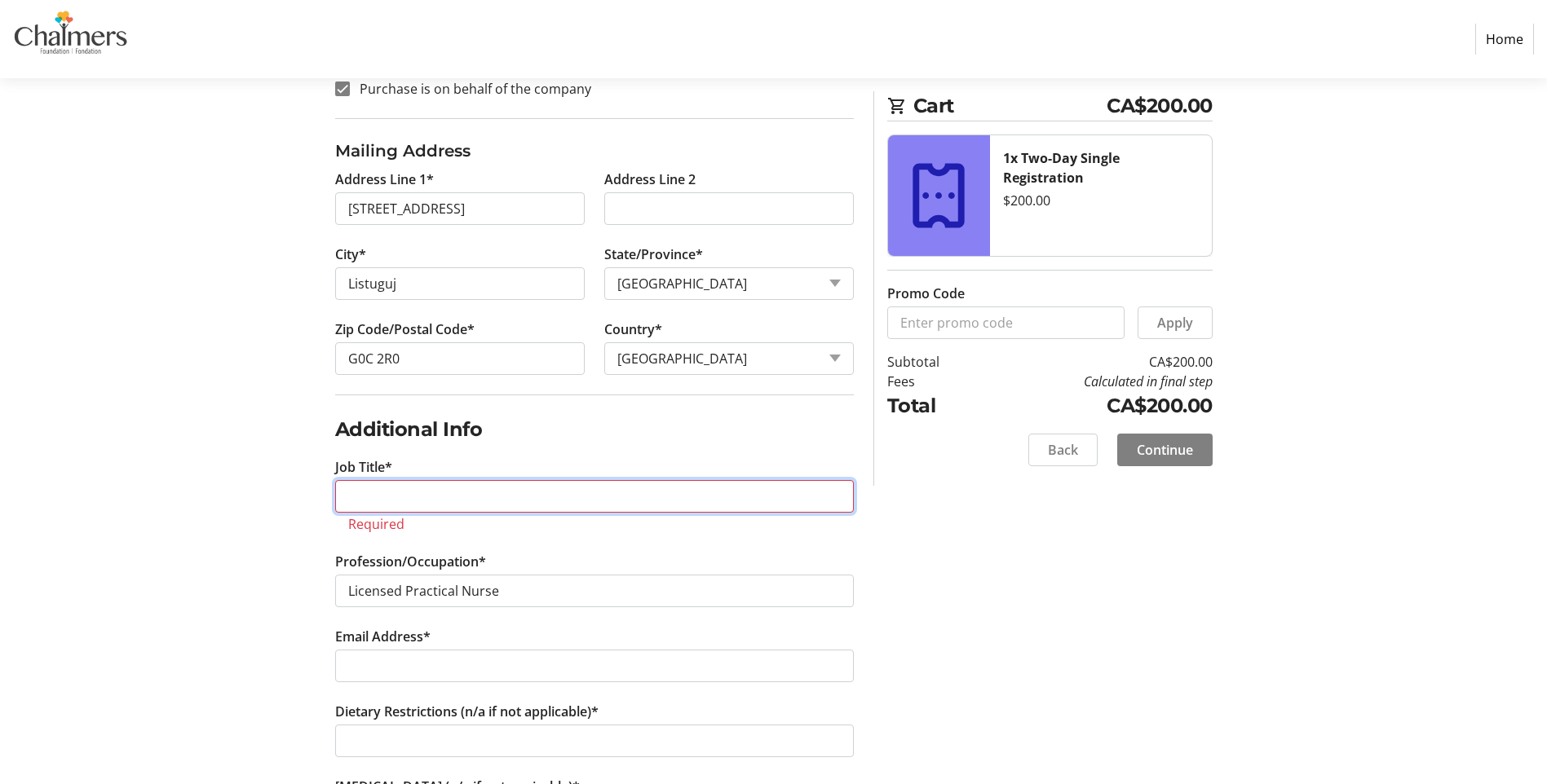
click at [376, 501] on input "Job Title*" at bounding box center [594, 496] width 519 height 32
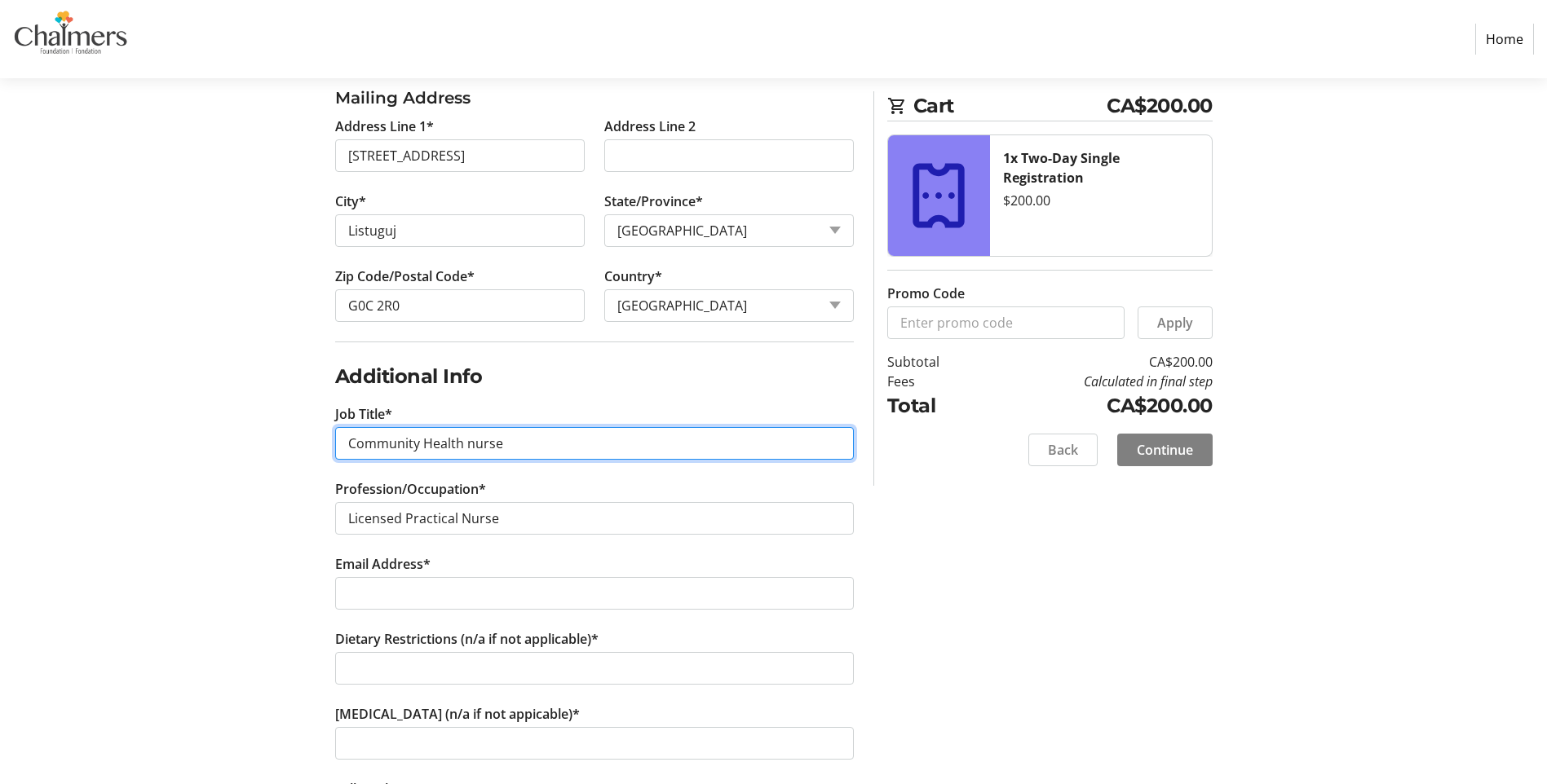
scroll to position [734, 0]
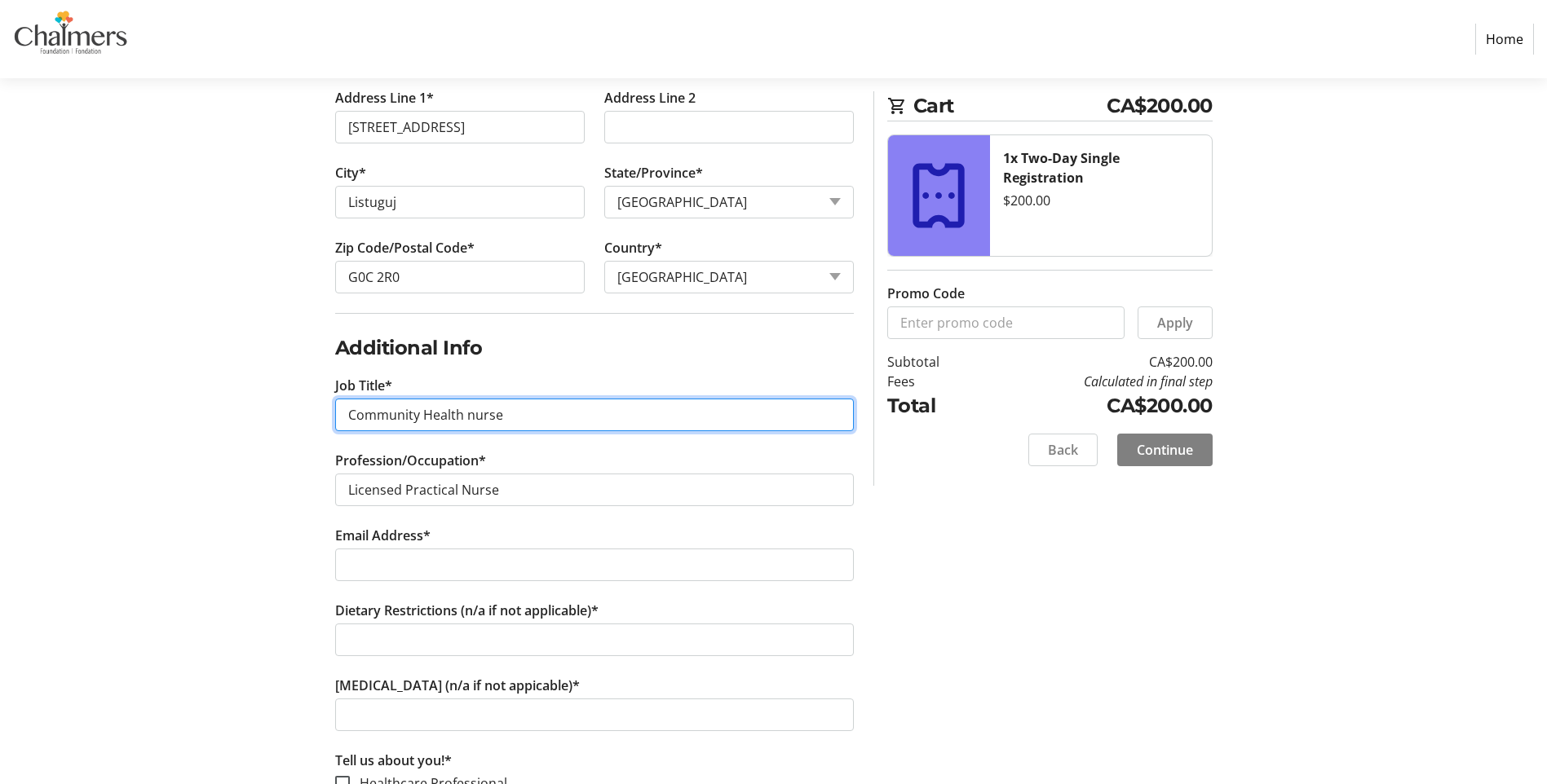
type input "Community Health nurse"
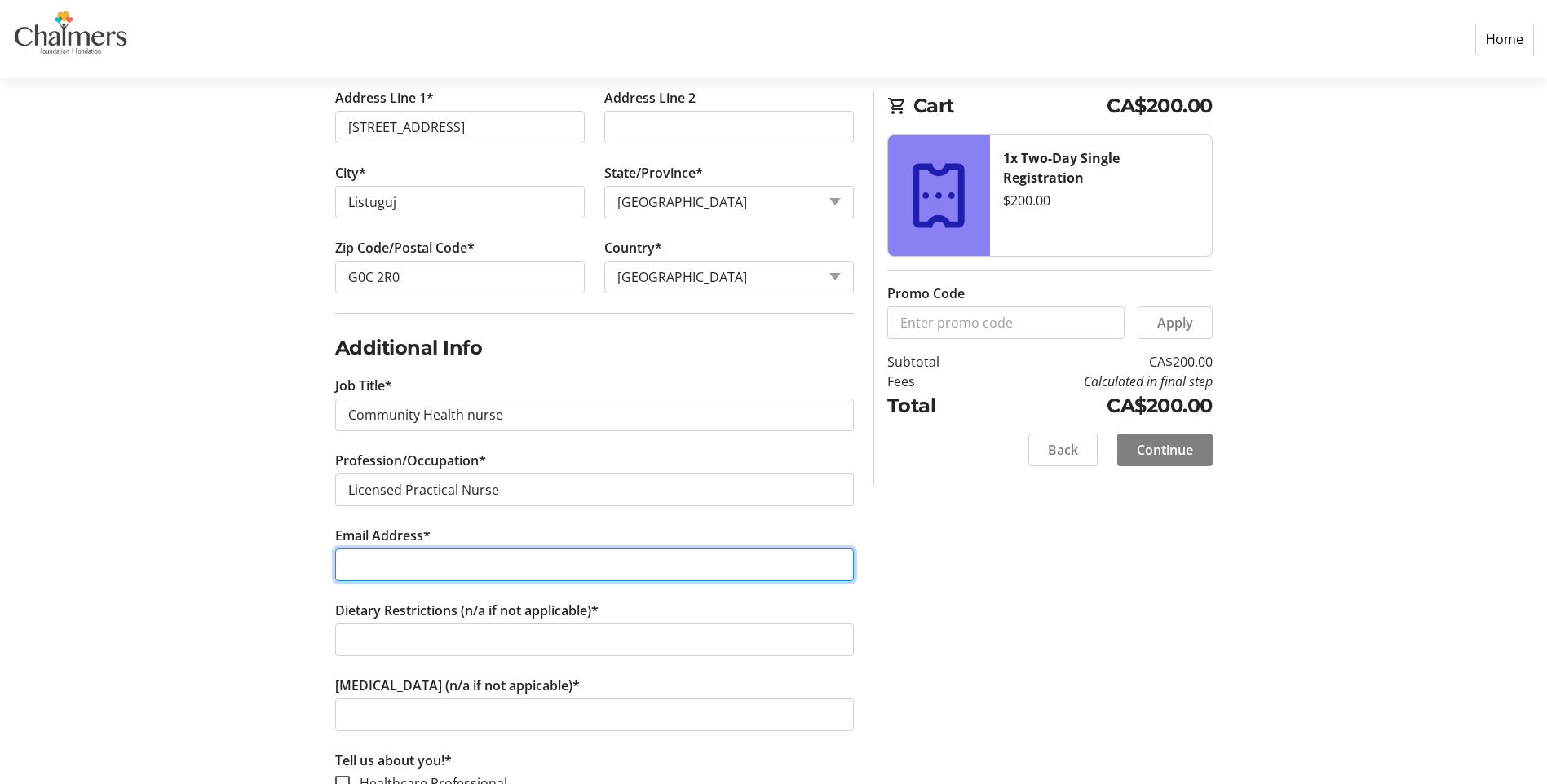
click at [420, 564] on input "Email Address*" at bounding box center [594, 565] width 519 height 32
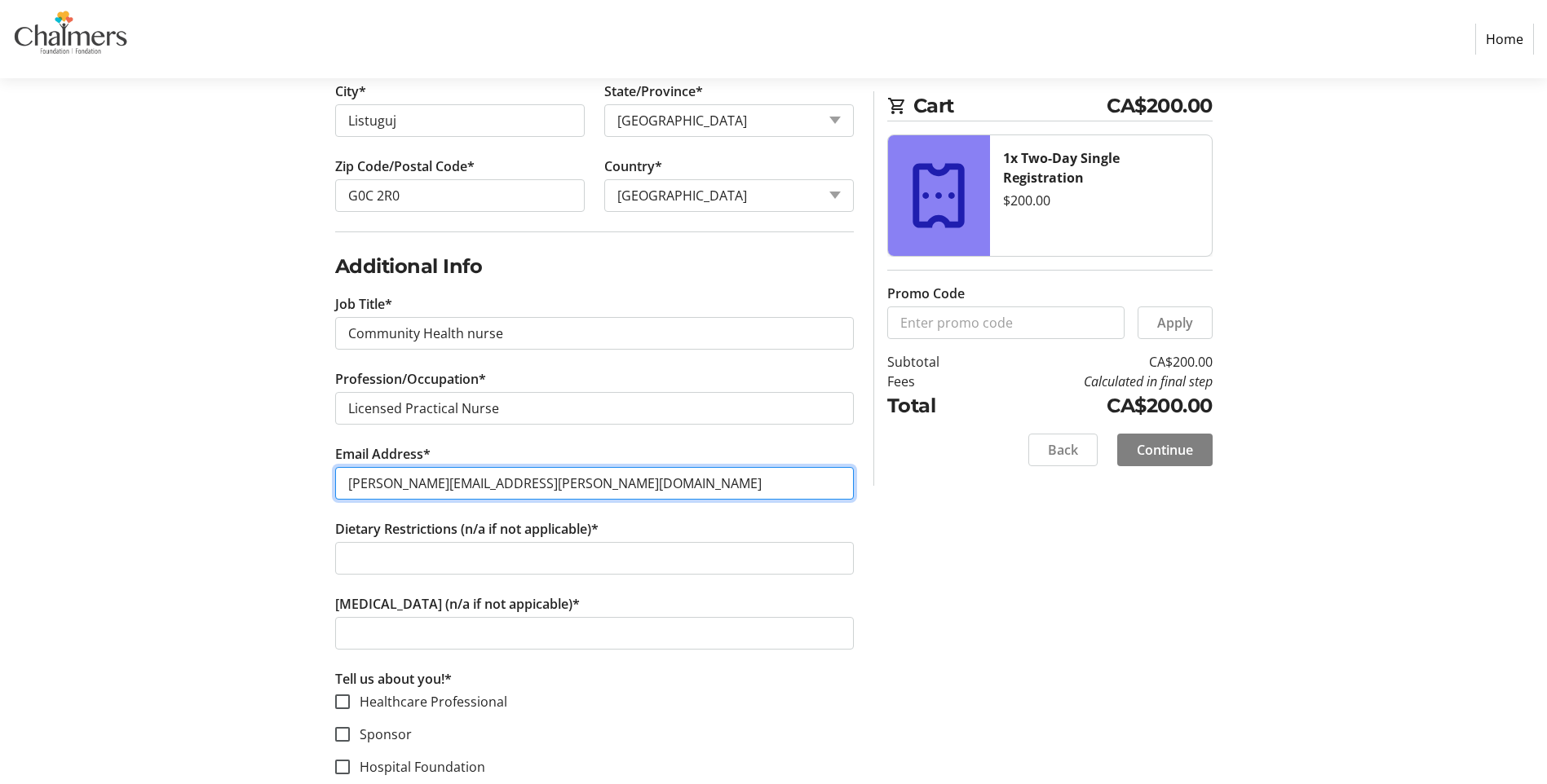
type input "[PERSON_NAME][EMAIL_ADDRESS][PERSON_NAME][DOMAIN_NAME]"
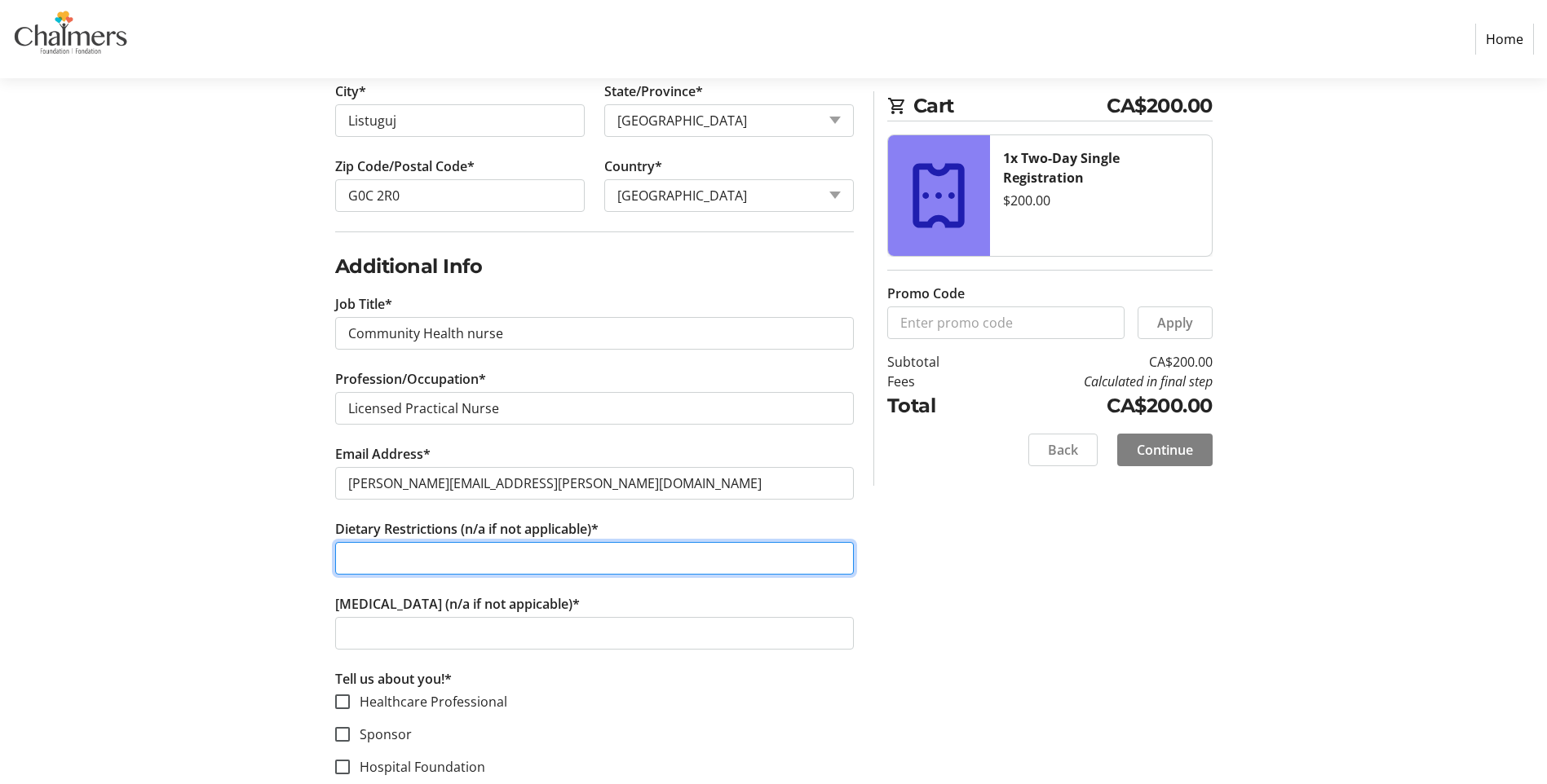
click at [411, 554] on input "Dietary Restrictions (n/a if not applicable)*" at bounding box center [594, 558] width 519 height 32
click at [356, 568] on input "pescatarian" at bounding box center [594, 558] width 519 height 32
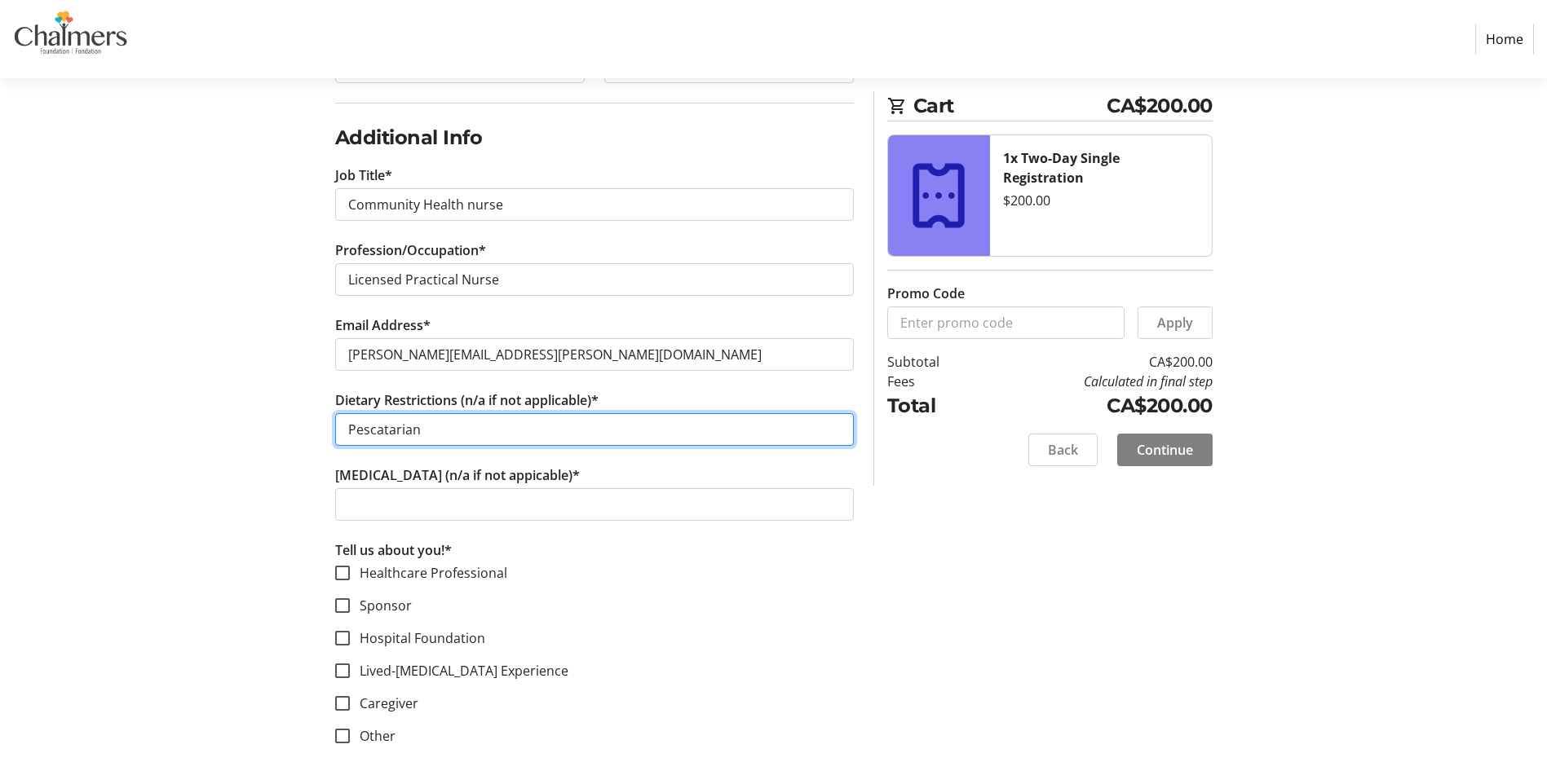
scroll to position [945, 0]
type input "Pescatarian"
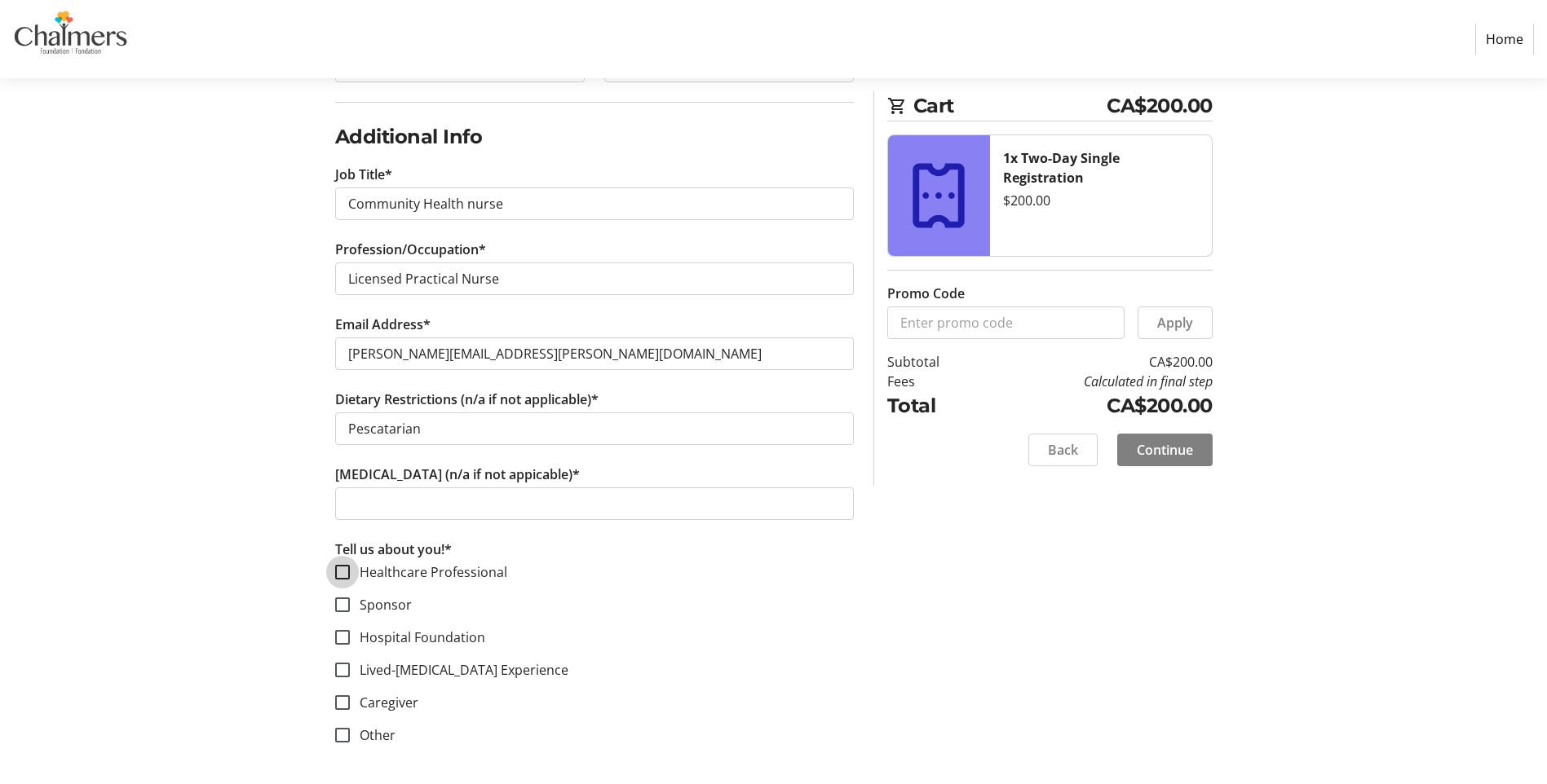
click at [347, 578] on input "Healthcare Professional" at bounding box center [342, 572] width 15 height 15
checkbox input "true"
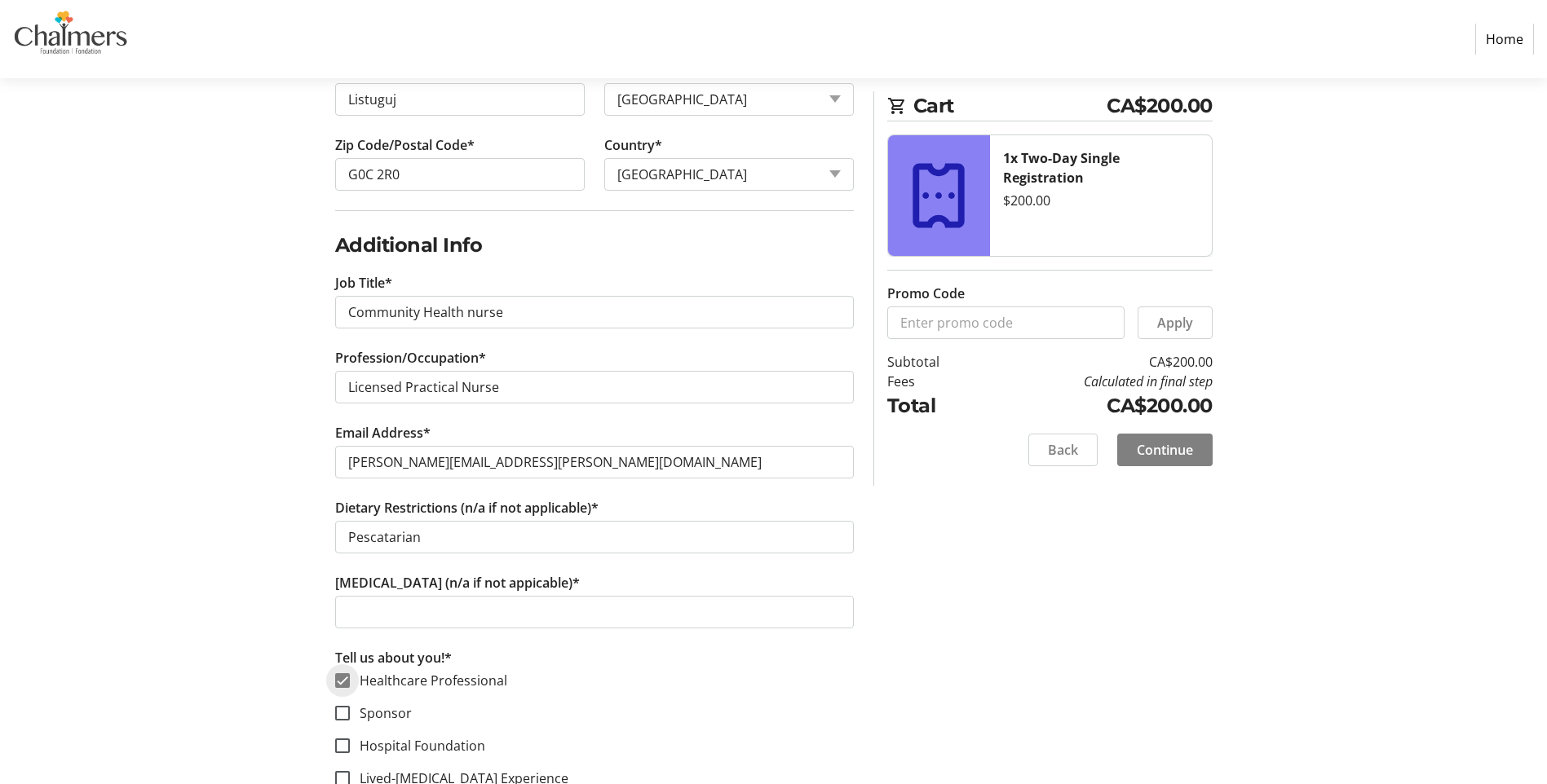
scroll to position [619, 0]
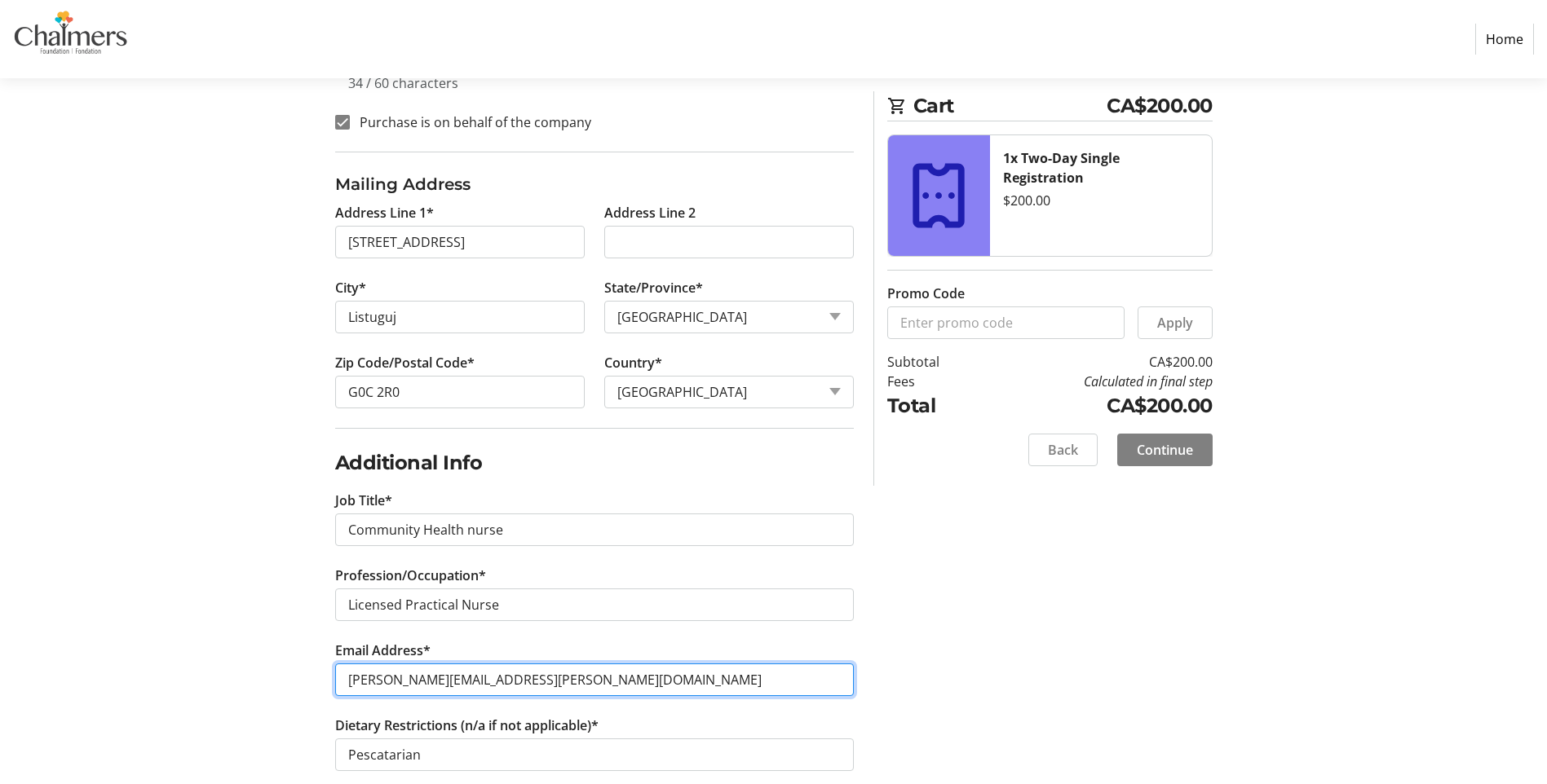
click at [354, 682] on input "[PERSON_NAME][EMAIL_ADDRESS][PERSON_NAME][DOMAIN_NAME]" at bounding box center [594, 679] width 519 height 32
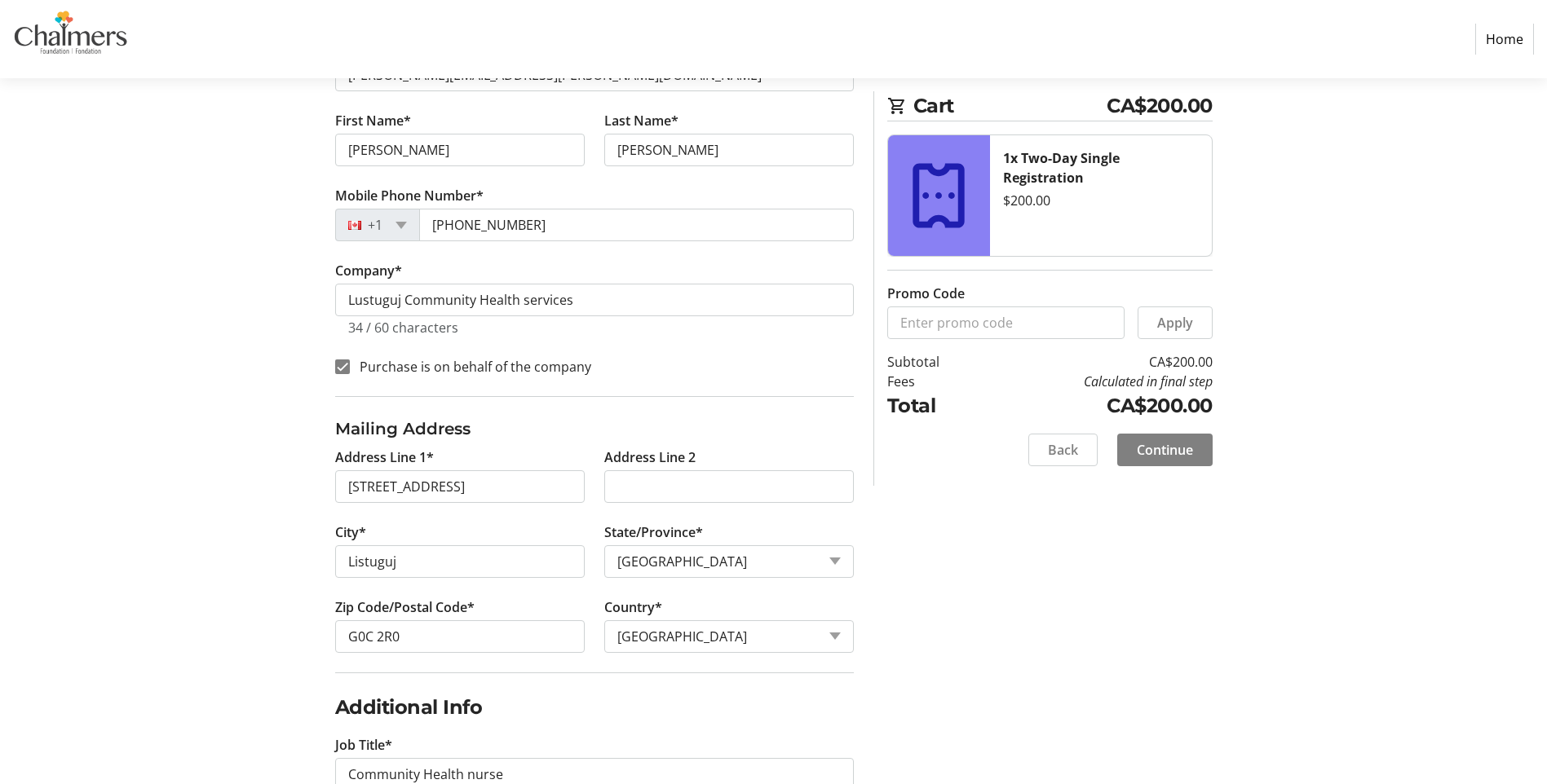
scroll to position [0, 0]
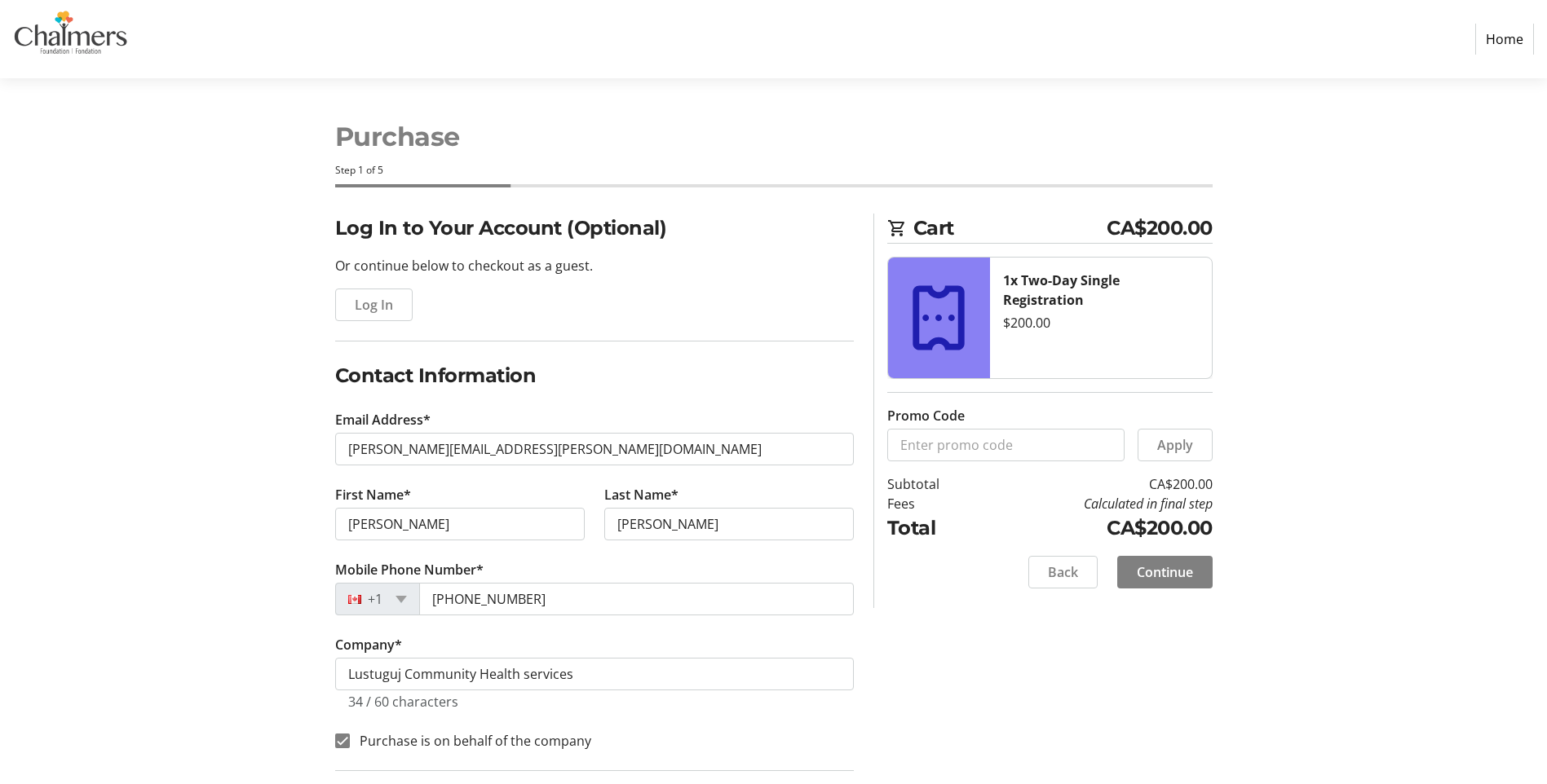
type input "[PERSON_NAME][EMAIL_ADDRESS][PERSON_NAME][DOMAIN_NAME]"
click at [353, 526] on input "[PERSON_NAME]" at bounding box center [459, 524] width 250 height 32
type input "[PERSON_NAME]"
click at [622, 521] on input "[PERSON_NAME]" at bounding box center [728, 524] width 250 height 32
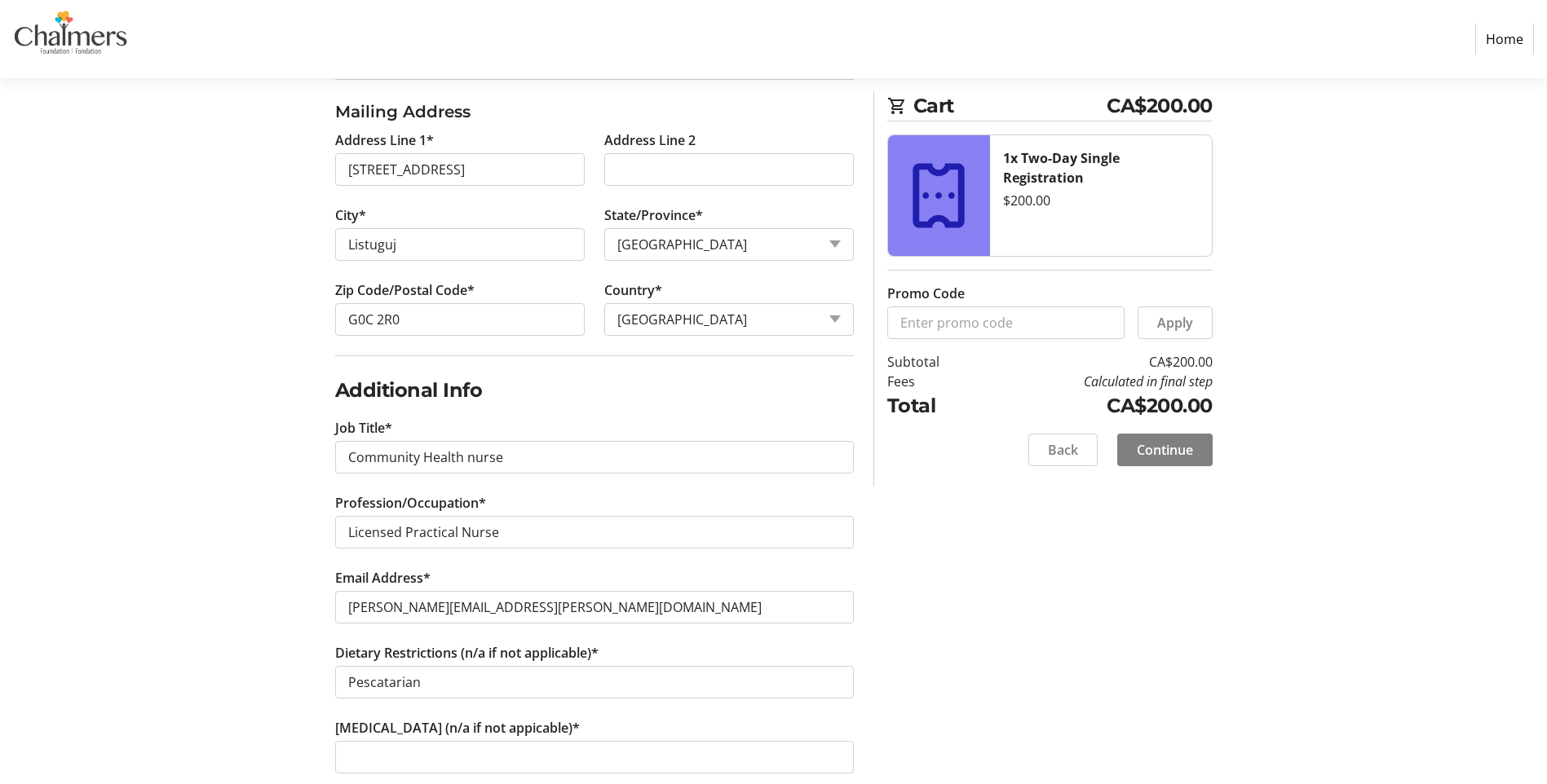
scroll to position [734, 0]
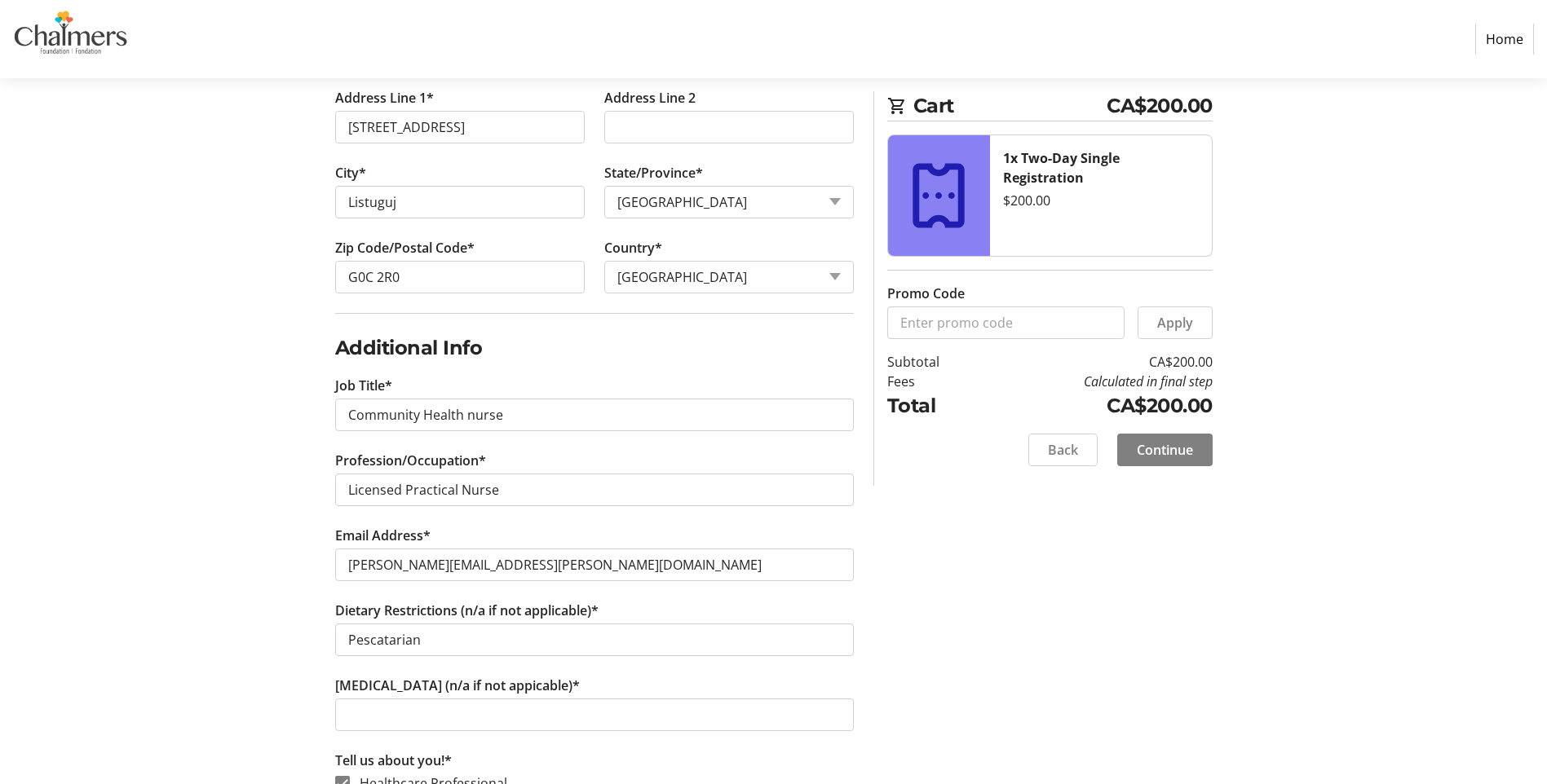
type input "[PERSON_NAME]"
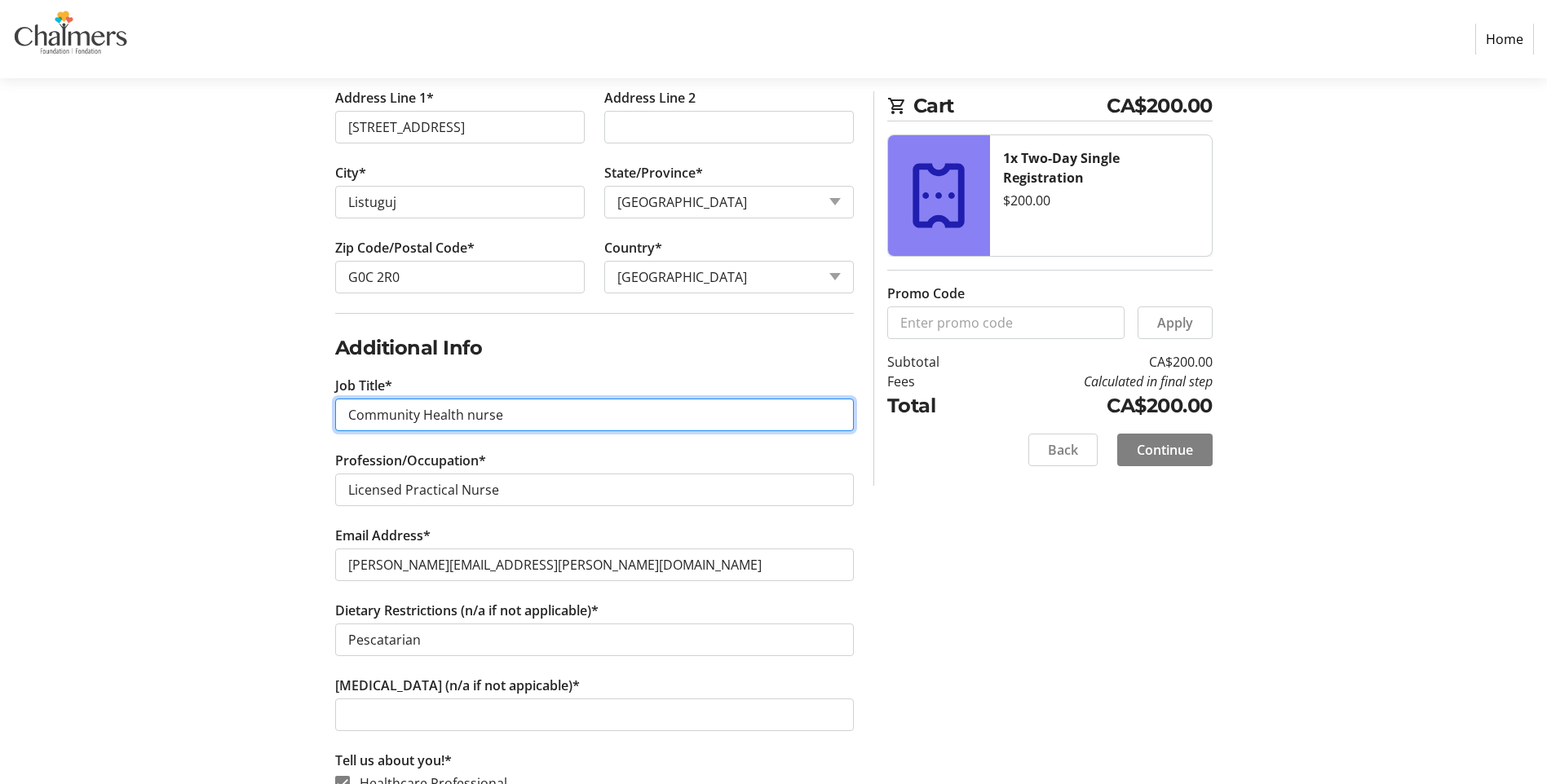
click at [472, 416] on input "Community Health nurse" at bounding box center [594, 414] width 519 height 32
click at [593, 411] on input "Community Health Nurse" at bounding box center [594, 414] width 519 height 32
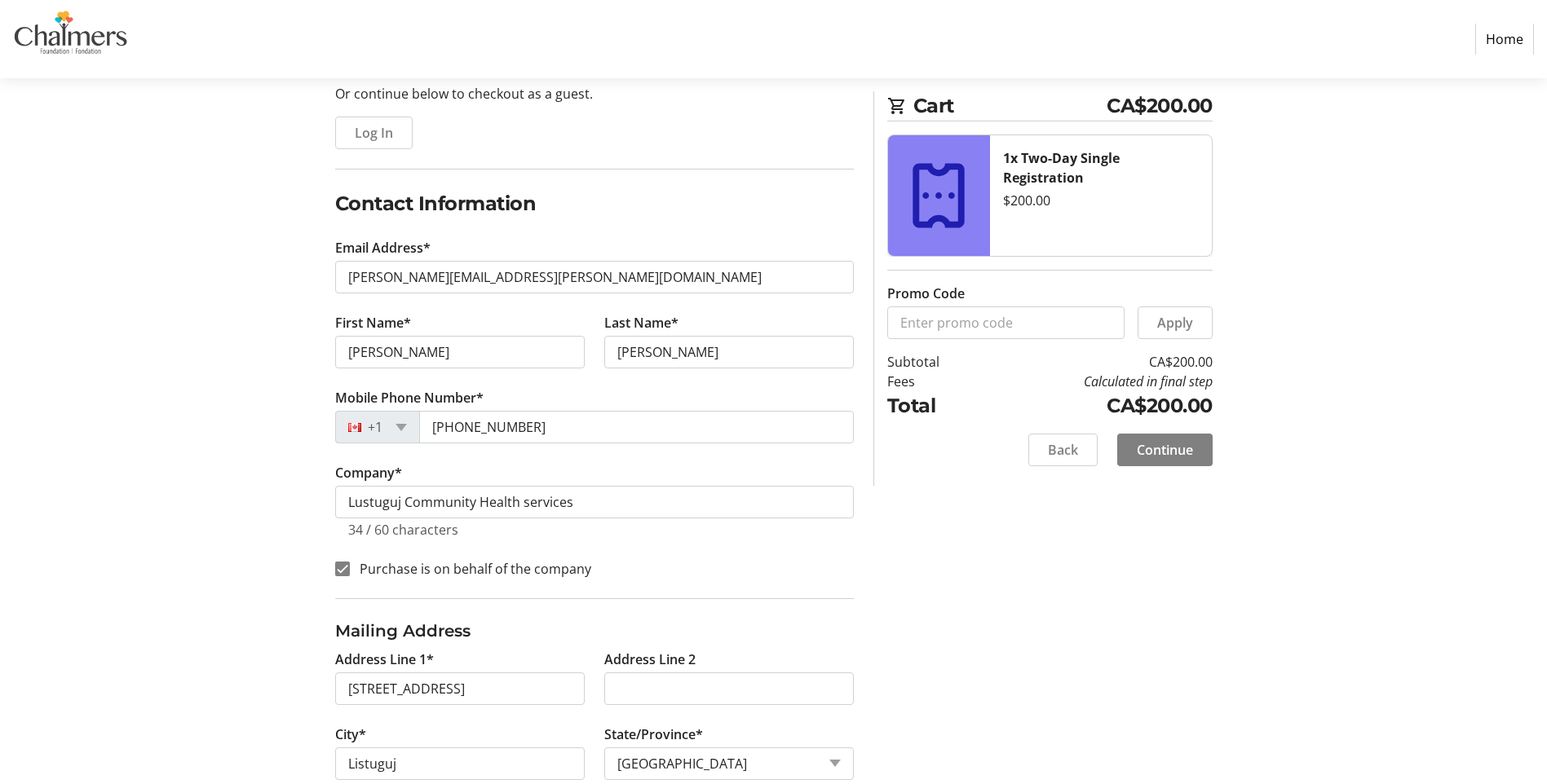
scroll to position [0, 0]
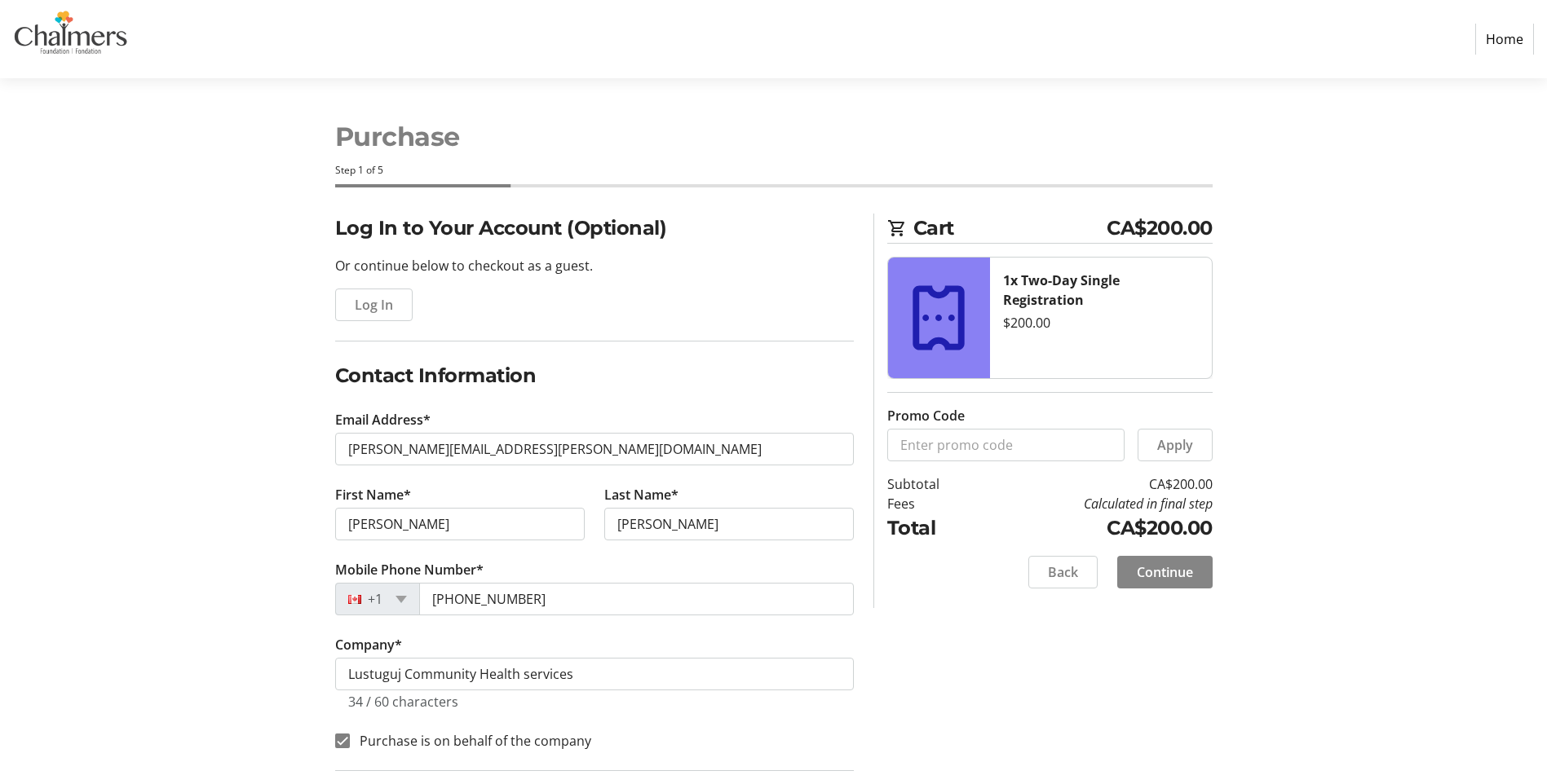
type input "Community Health Nurse ([MEDICAL_DATA] screening nurse)"
click at [1190, 578] on span "Continue" at bounding box center [1164, 573] width 56 height 20
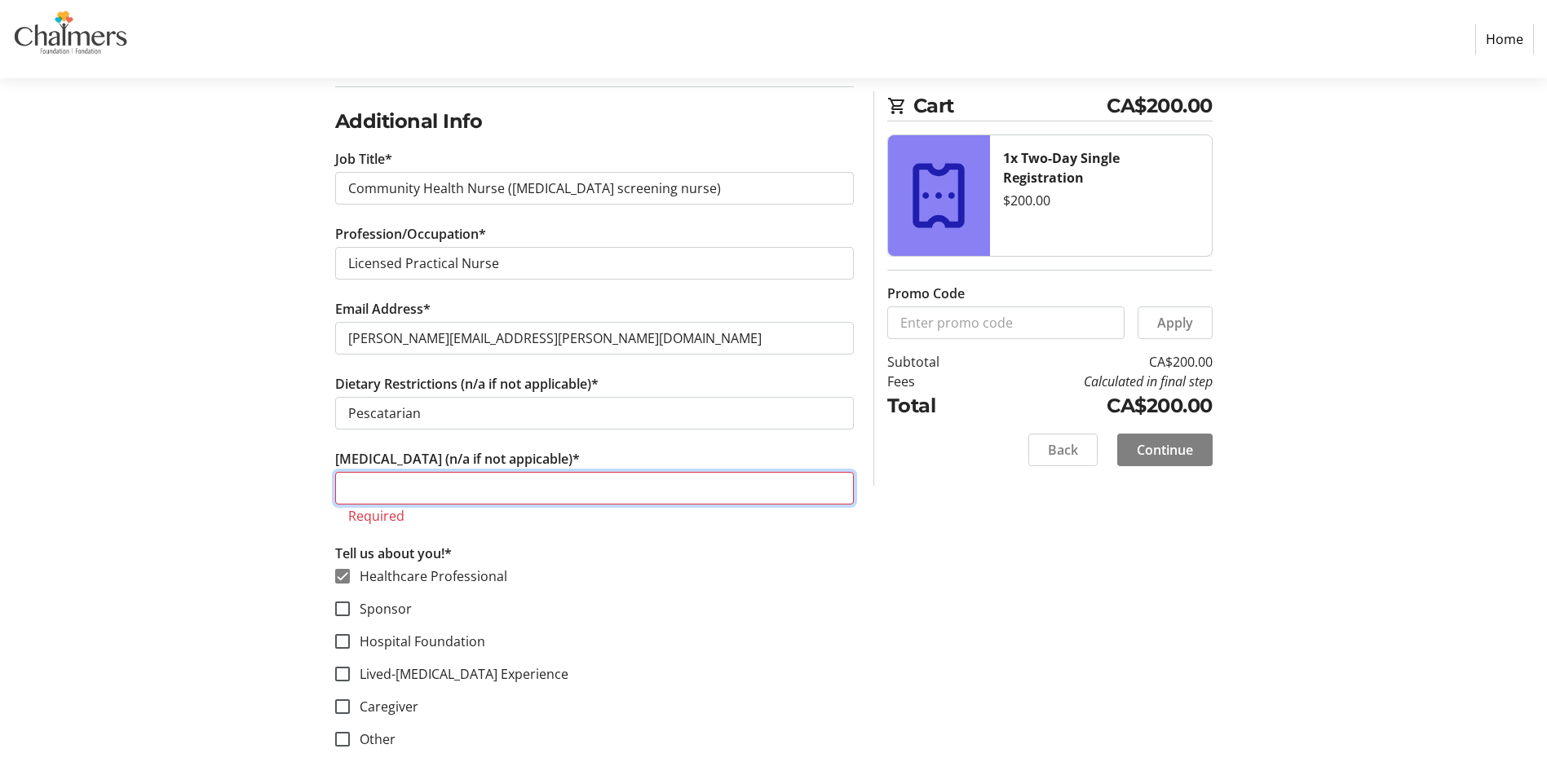
scroll to position [964, 0]
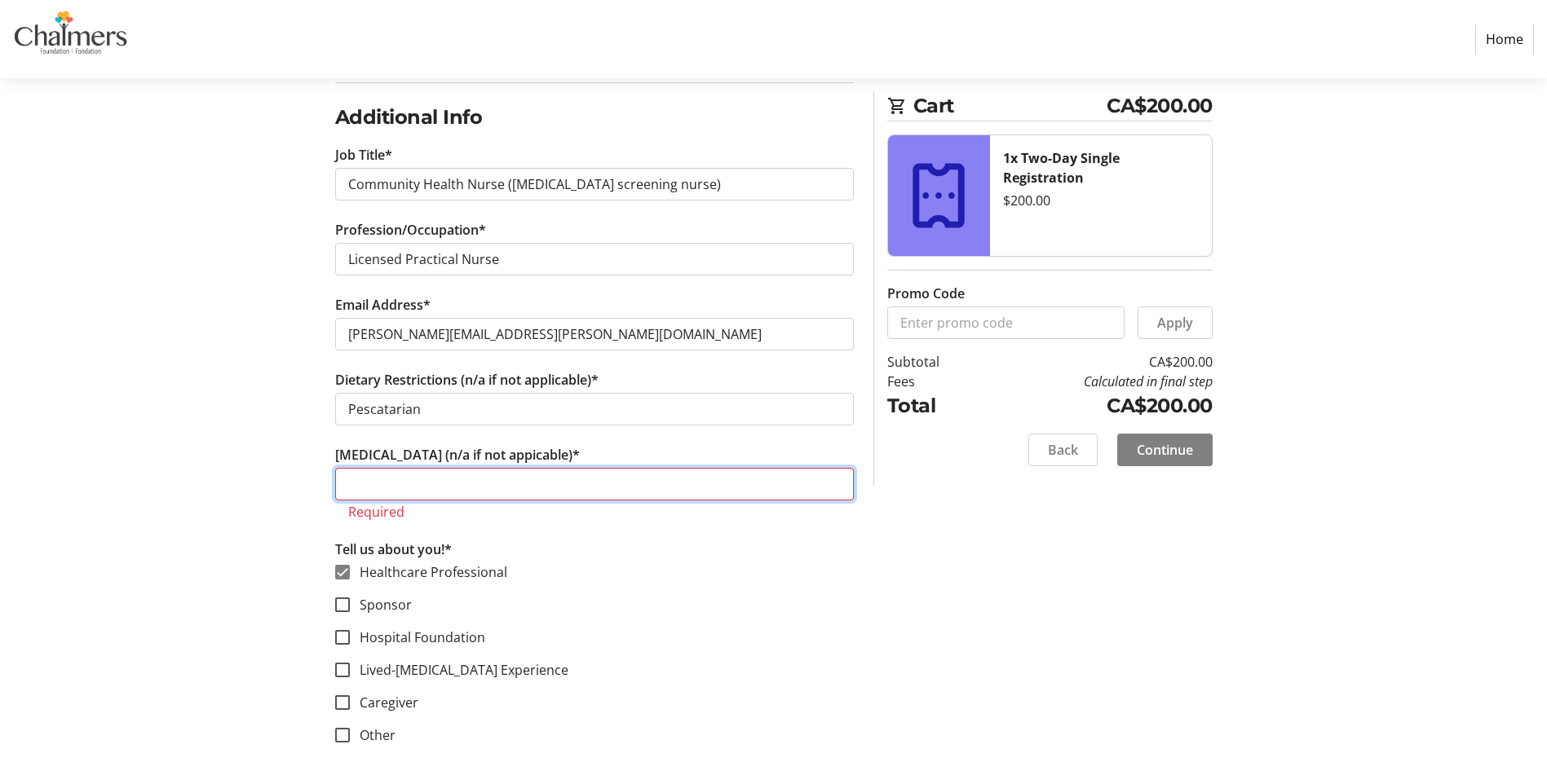
click at [443, 481] on input "[MEDICAL_DATA] (n/a if not appicable)*" at bounding box center [594, 484] width 519 height 32
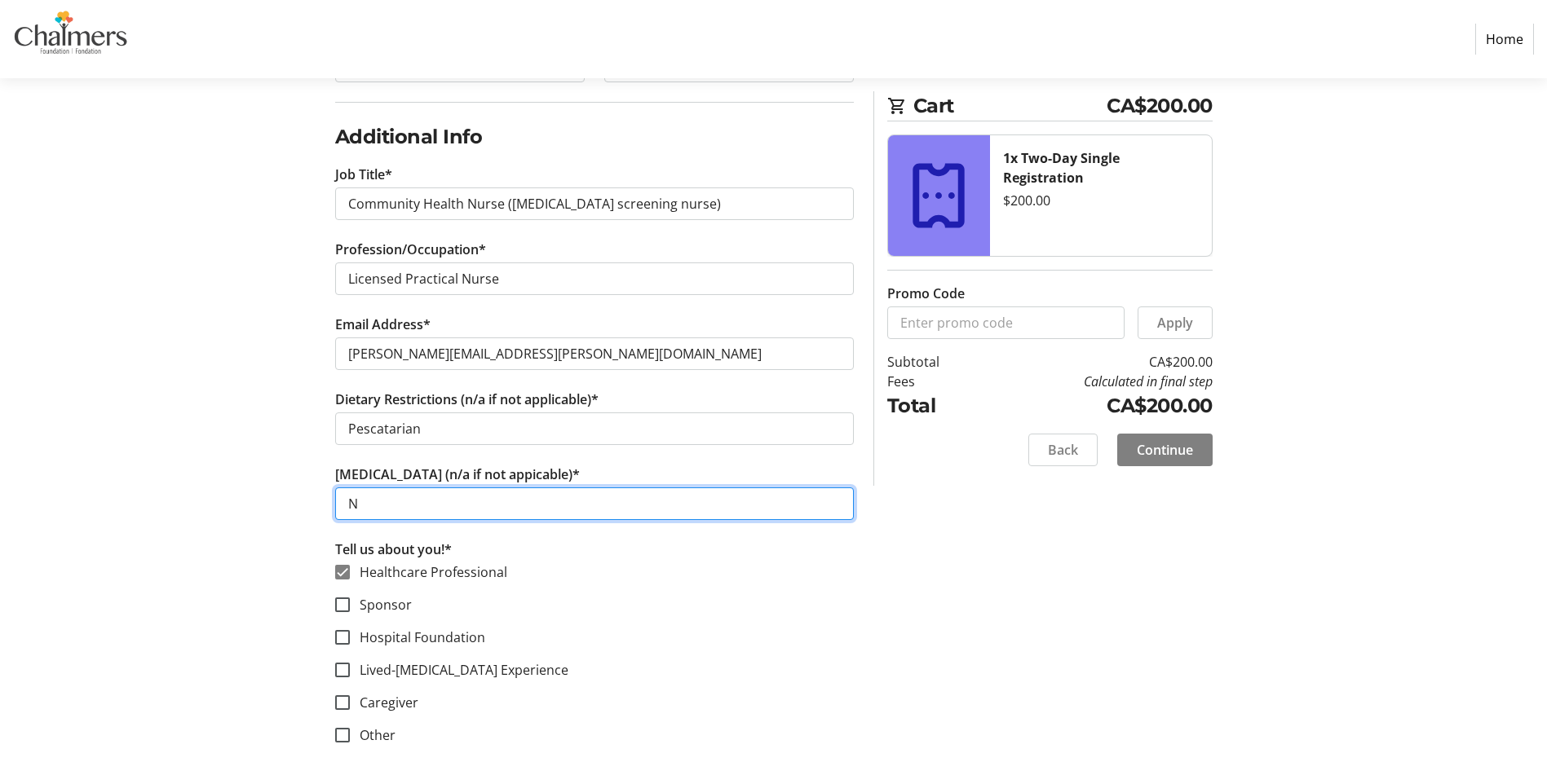
scroll to position [945, 0]
type input "N/A"
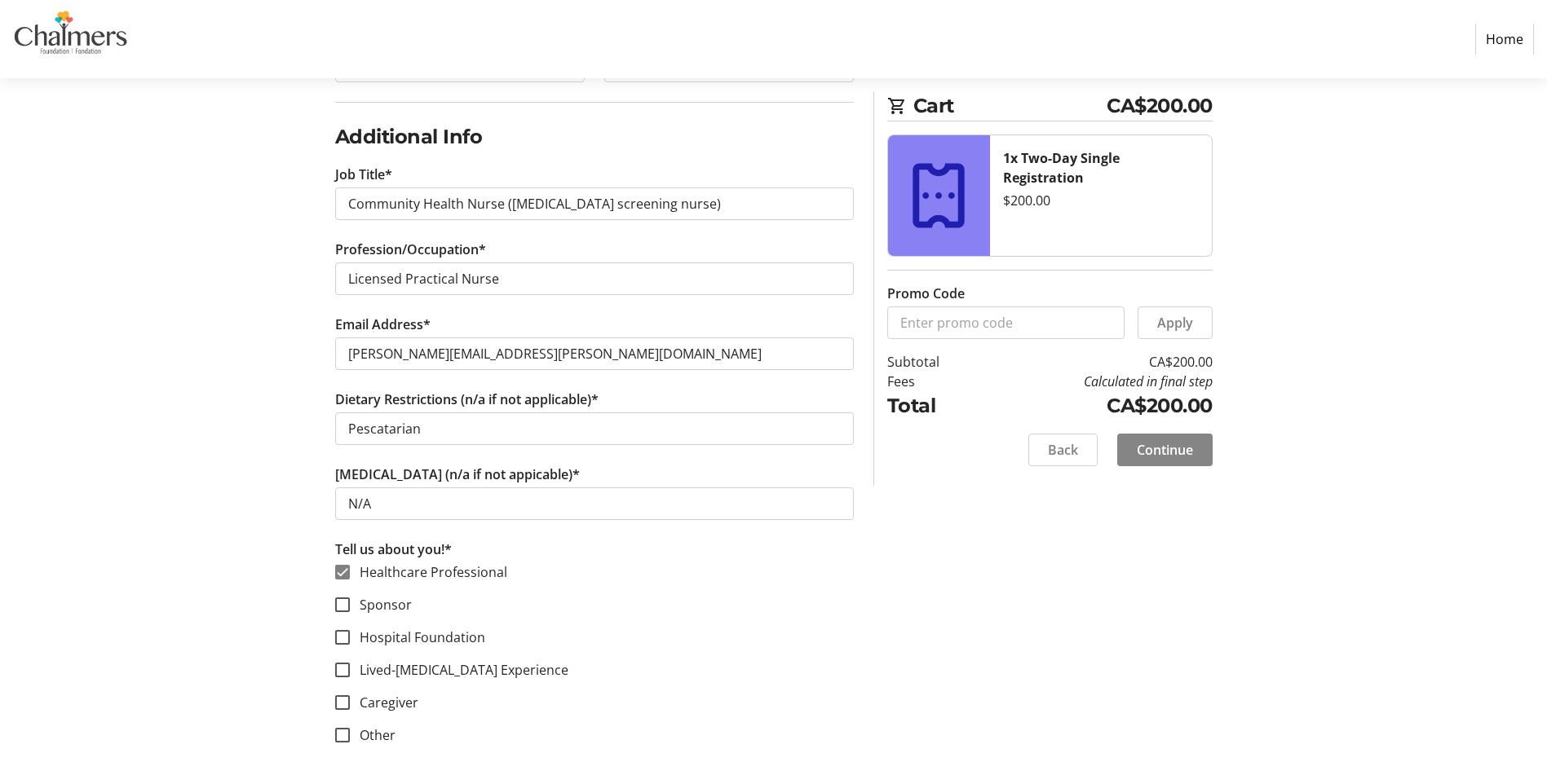
click at [1172, 454] on span "Continue" at bounding box center [1164, 450] width 56 height 20
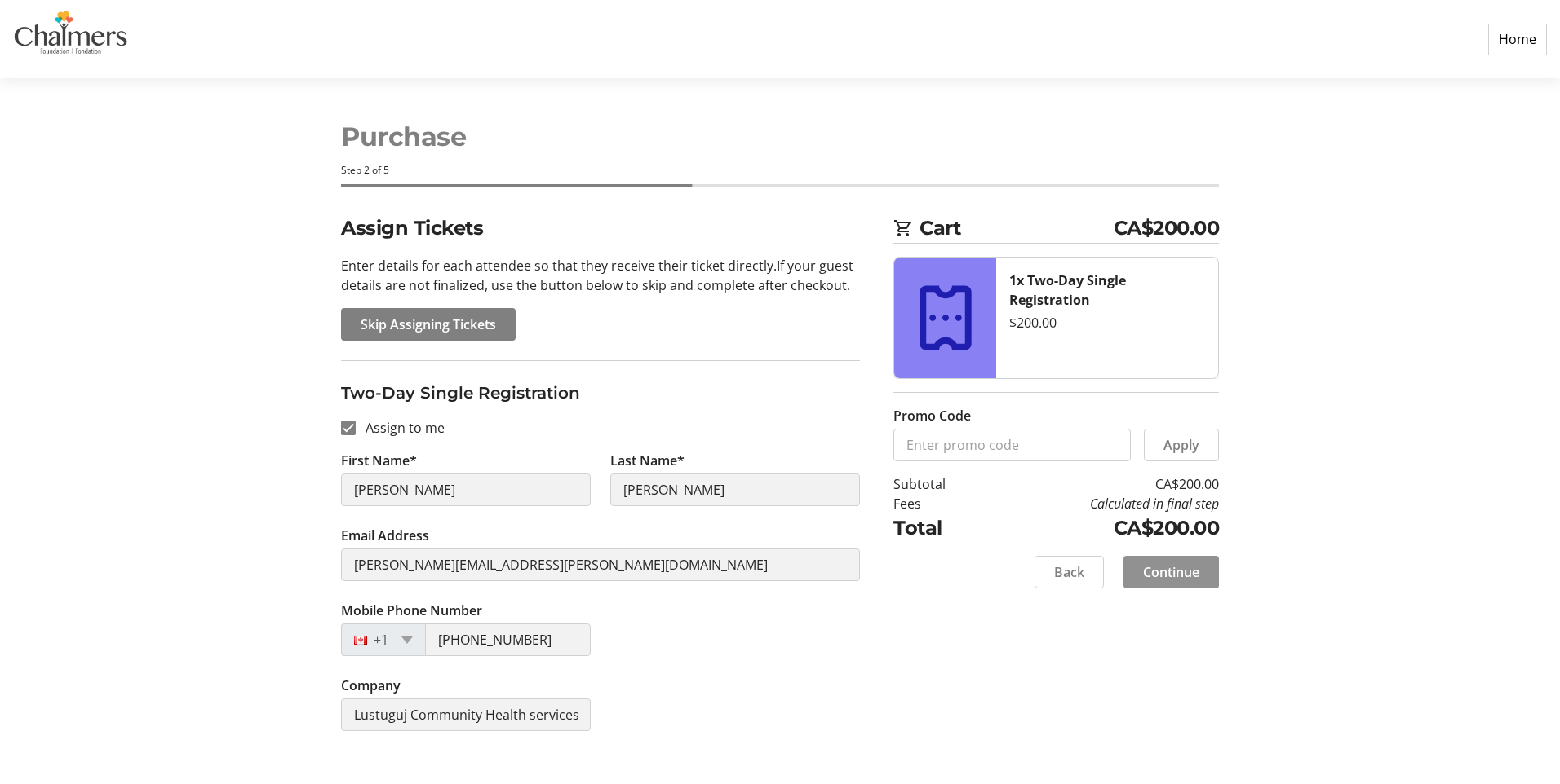
click at [1175, 570] on span "Continue" at bounding box center [1170, 573] width 56 height 20
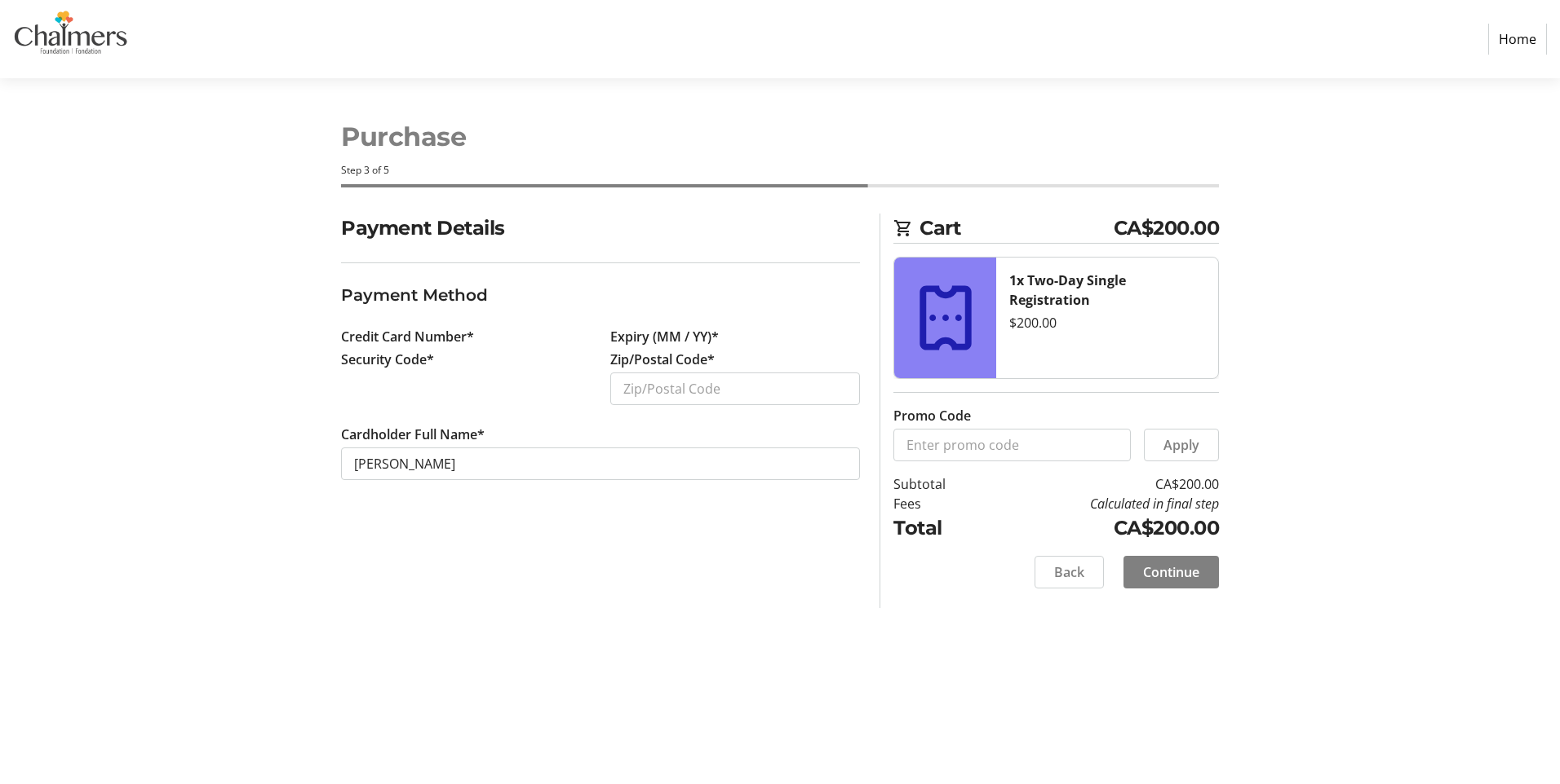
click at [569, 389] on div "Credit Card Number* Expiry (MM / YY)* Security Code* Zip/Postal Code* Cardholde…" at bounding box center [600, 413] width 539 height 173
click at [383, 365] on label "Security Code*" at bounding box center [387, 359] width 93 height 20
click at [388, 348] on div "Credit Card Number*" at bounding box center [465, 338] width 269 height 23
click at [398, 330] on label "Credit Card Number*" at bounding box center [407, 337] width 133 height 20
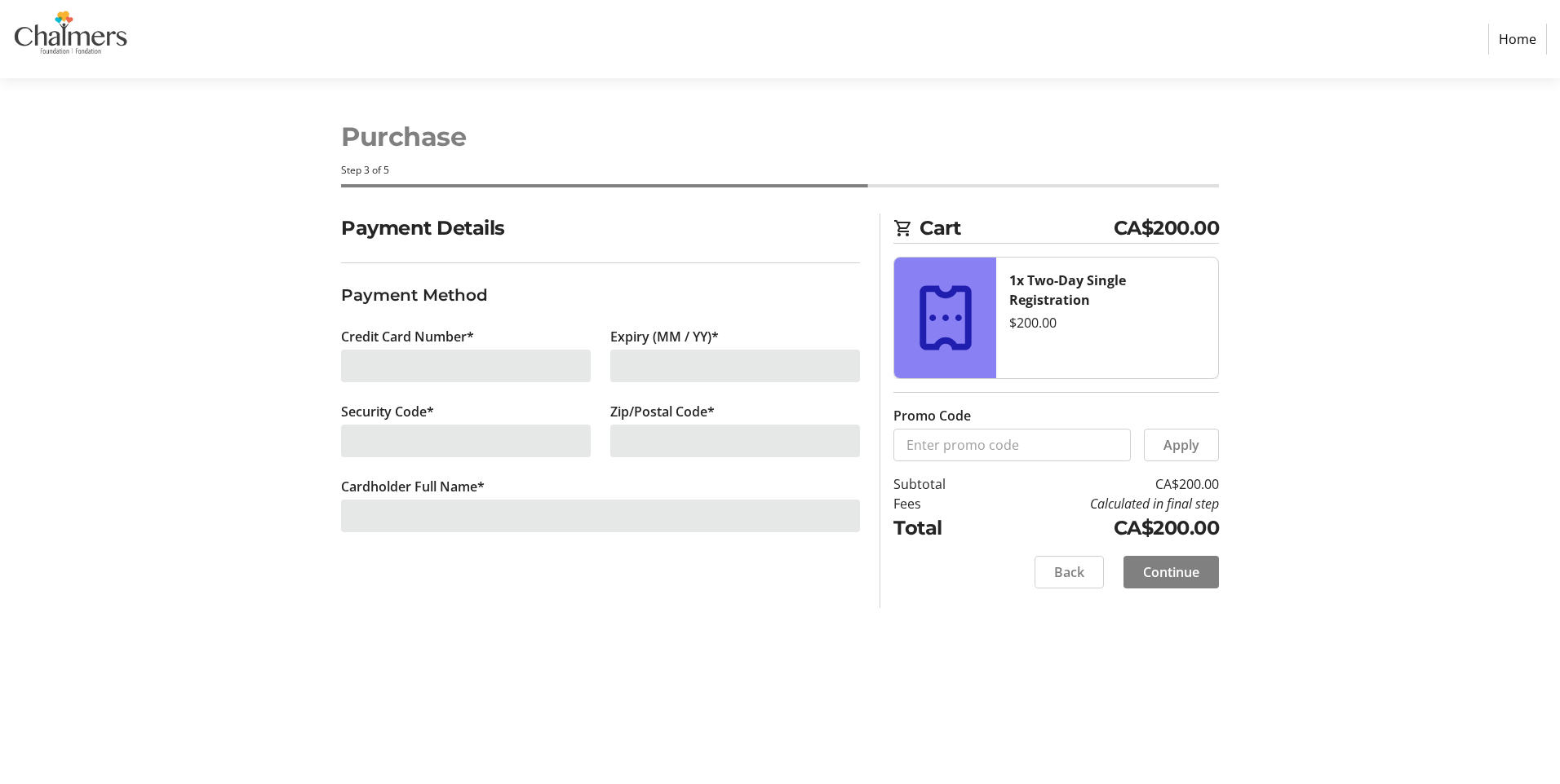
click at [496, 330] on div "Credit Card Number*" at bounding box center [465, 364] width 269 height 75
